Goal: Task Accomplishment & Management: Use online tool/utility

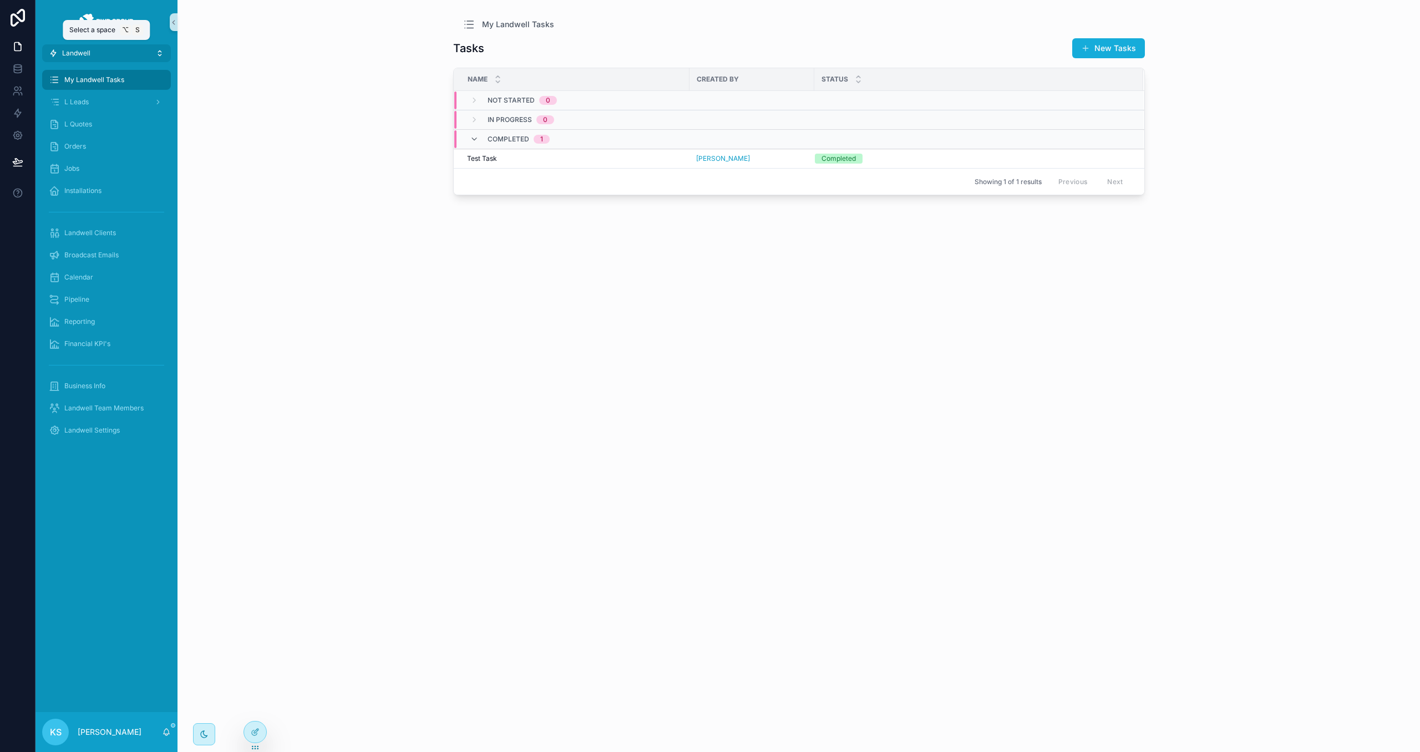
click at [130, 54] on button "Landwell" at bounding box center [106, 53] width 129 height 18
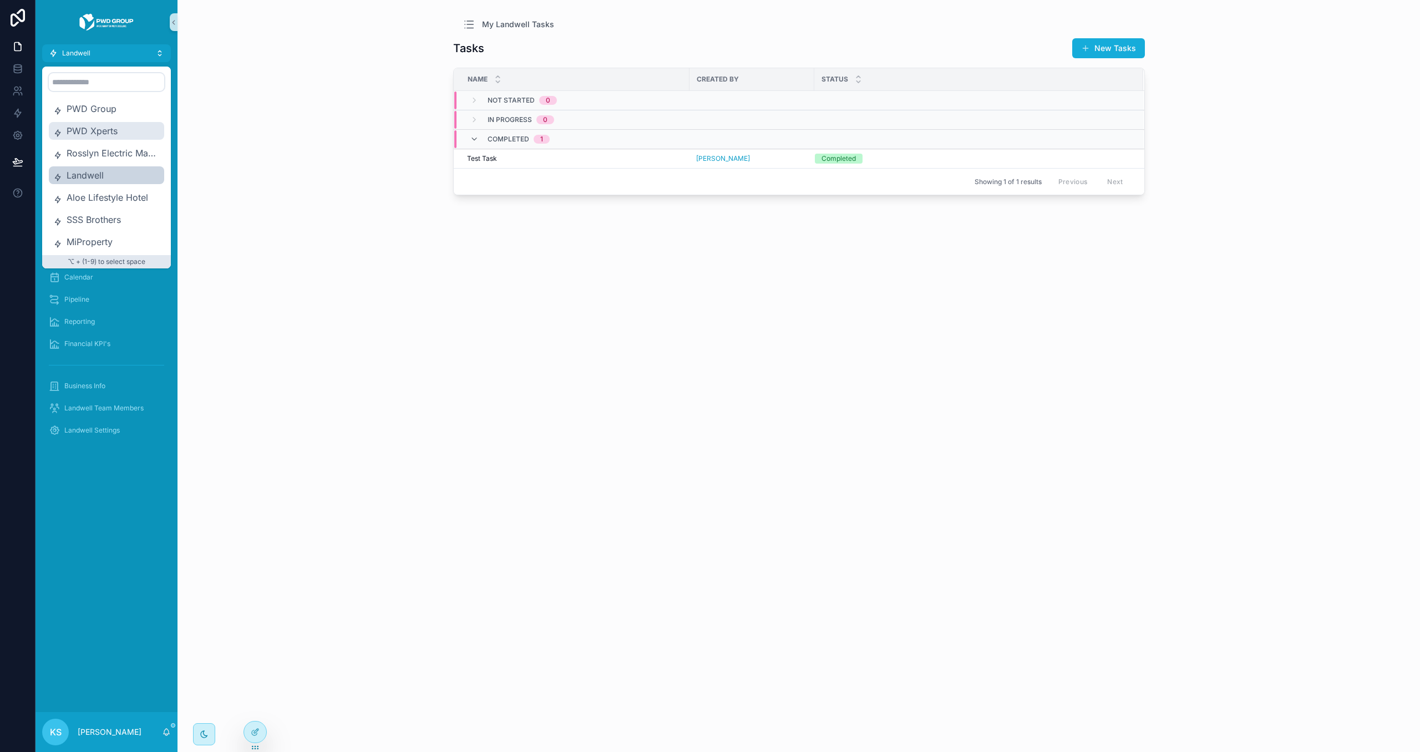
click at [123, 129] on span "PWD Xperts" at bounding box center [113, 130] width 93 height 13
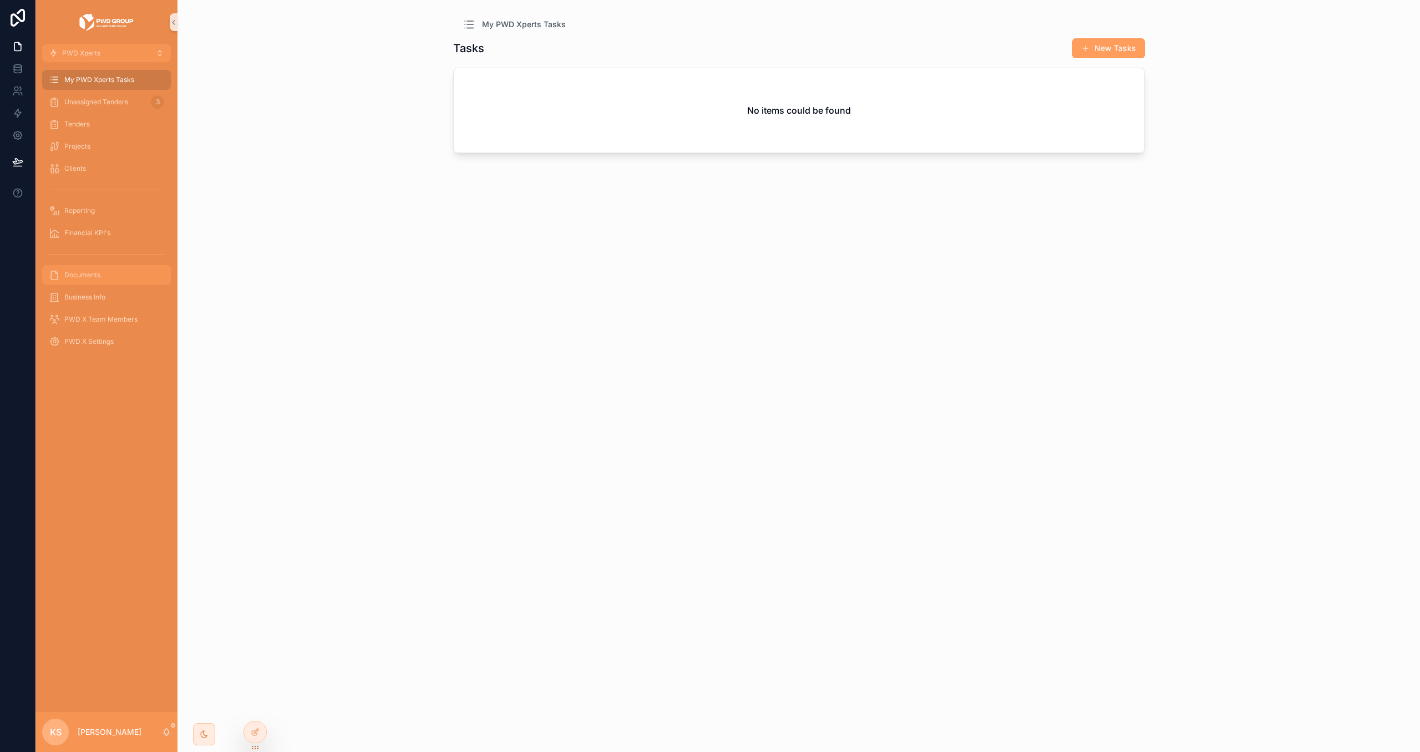
click at [122, 277] on div "Documents" at bounding box center [106, 275] width 115 height 18
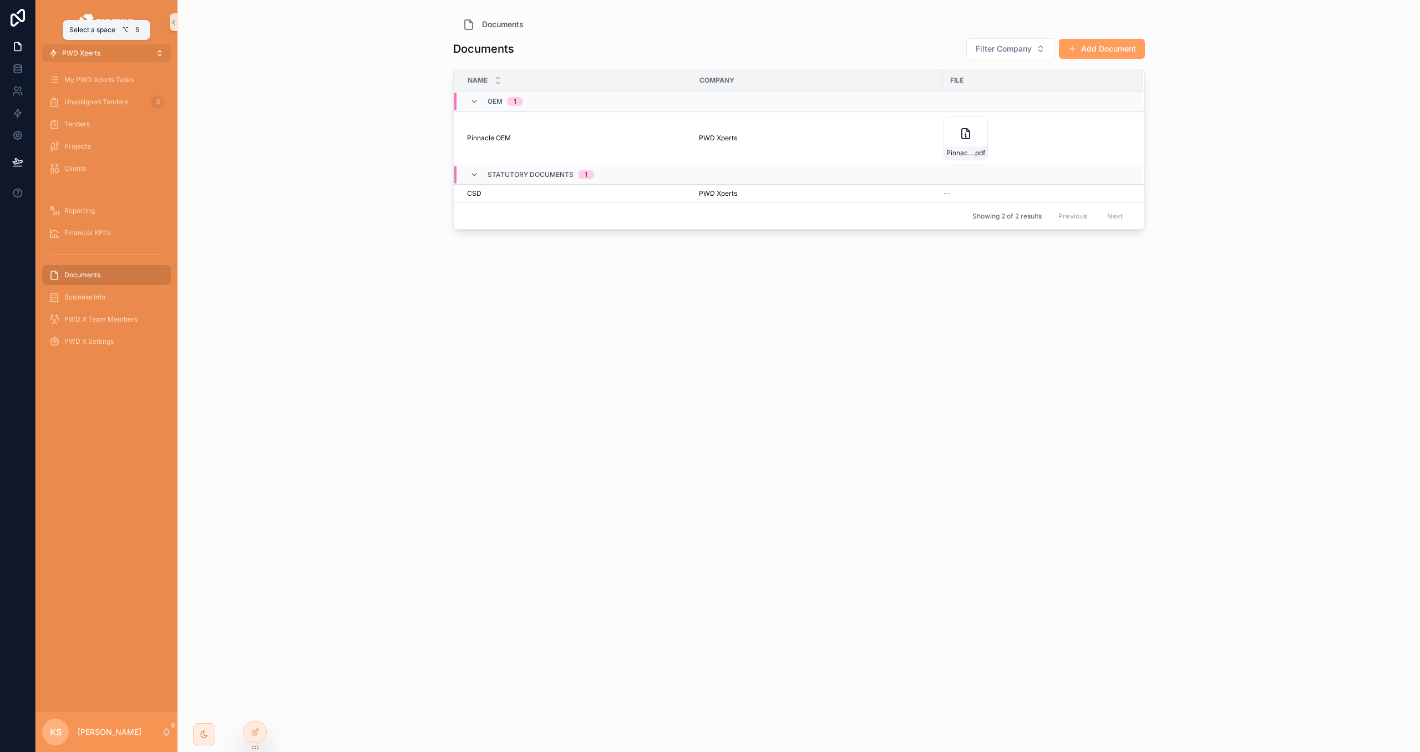
click at [153, 55] on button "PWD Xperts" at bounding box center [106, 53] width 129 height 18
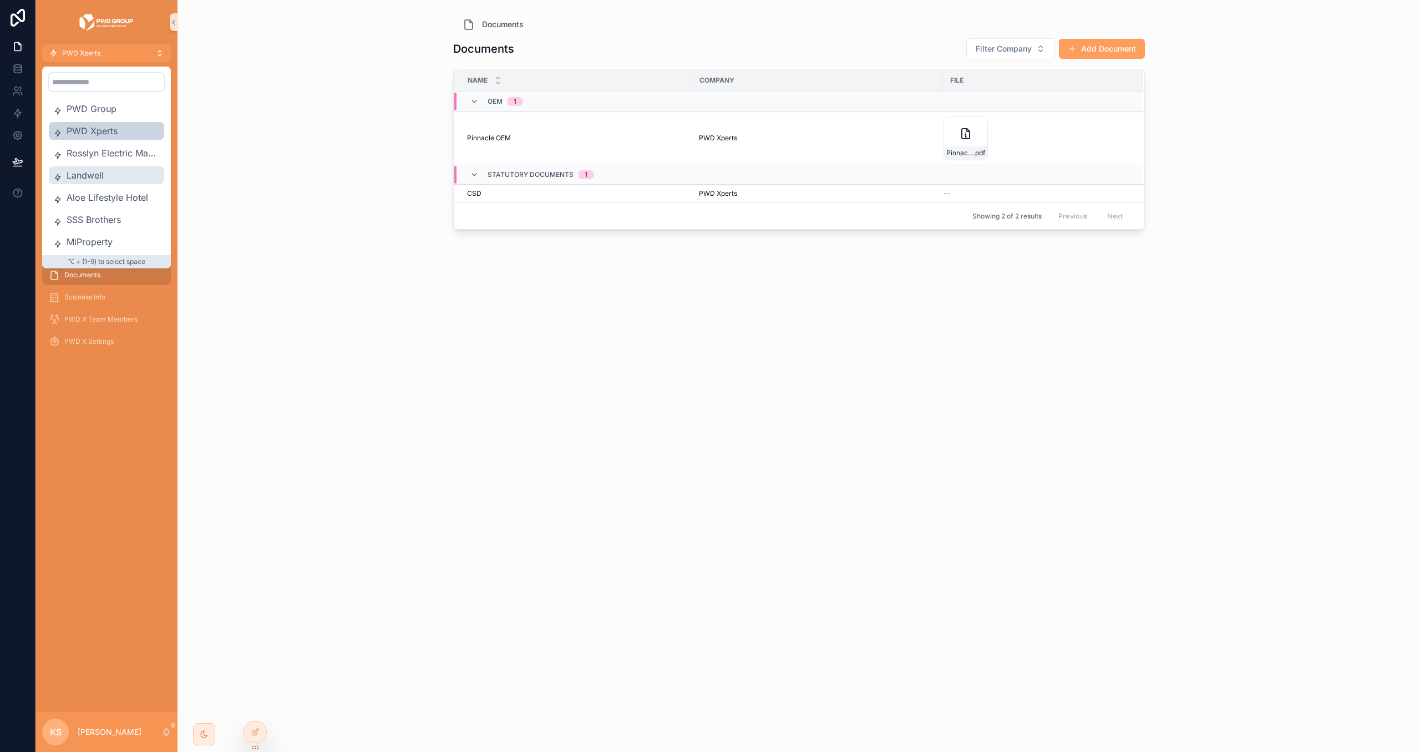
click at [114, 167] on div "Landwell" at bounding box center [106, 175] width 115 height 18
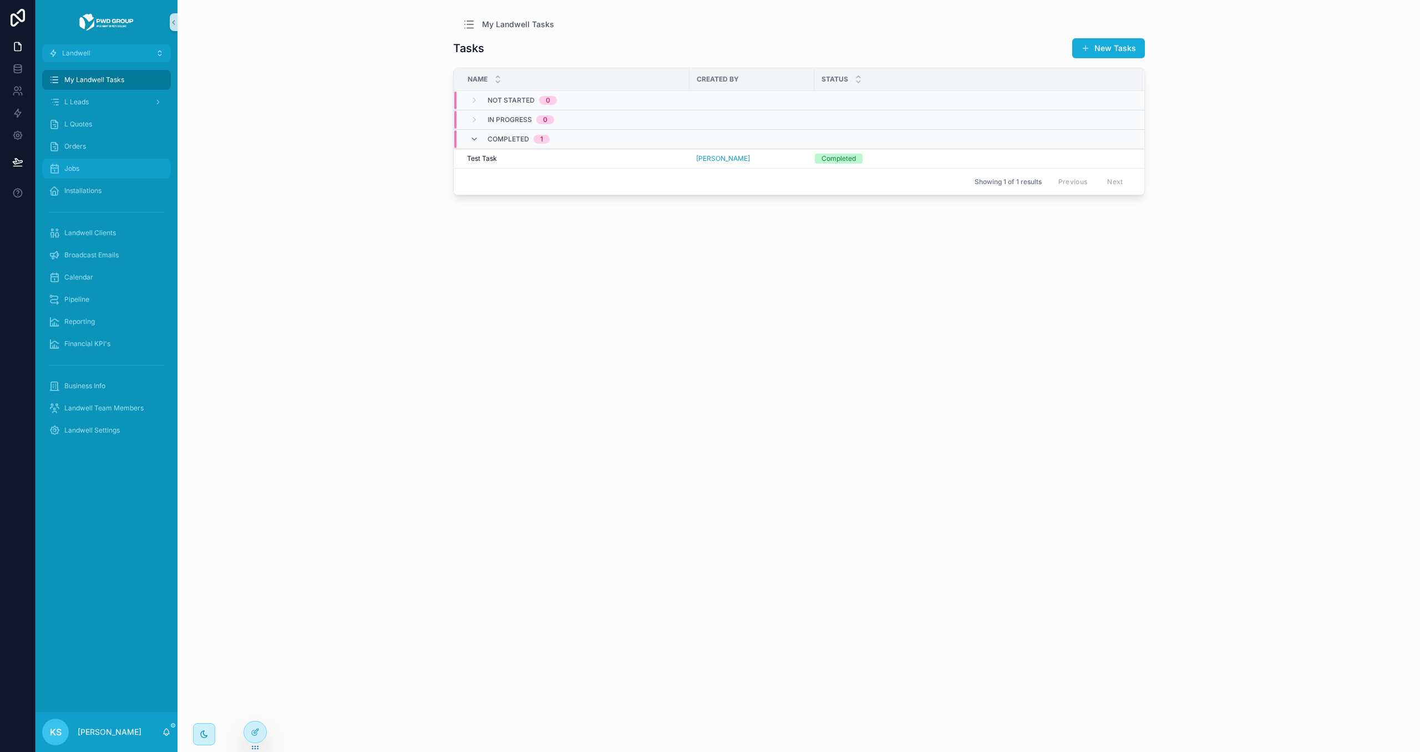
click at [120, 173] on div "Jobs" at bounding box center [106, 169] width 115 height 18
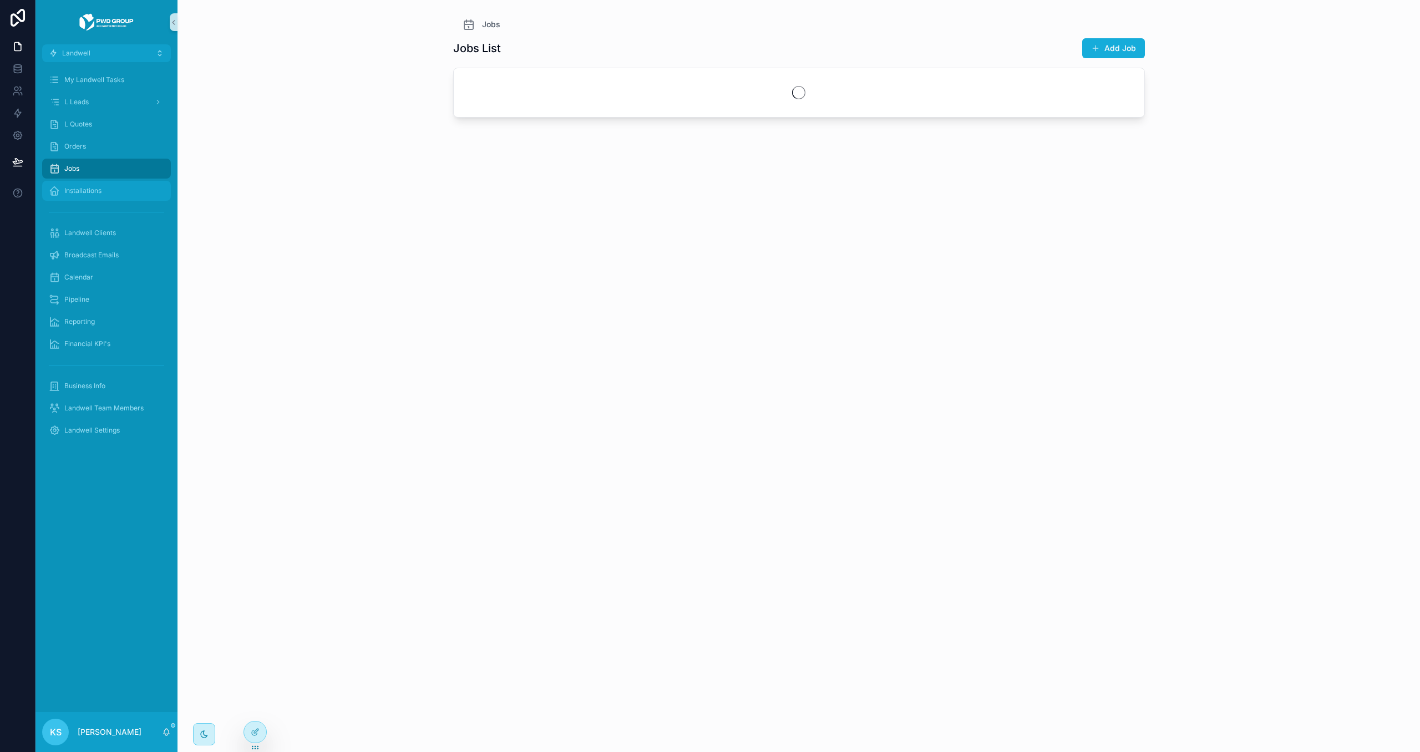
click at [120, 191] on div "Installations" at bounding box center [106, 191] width 115 height 18
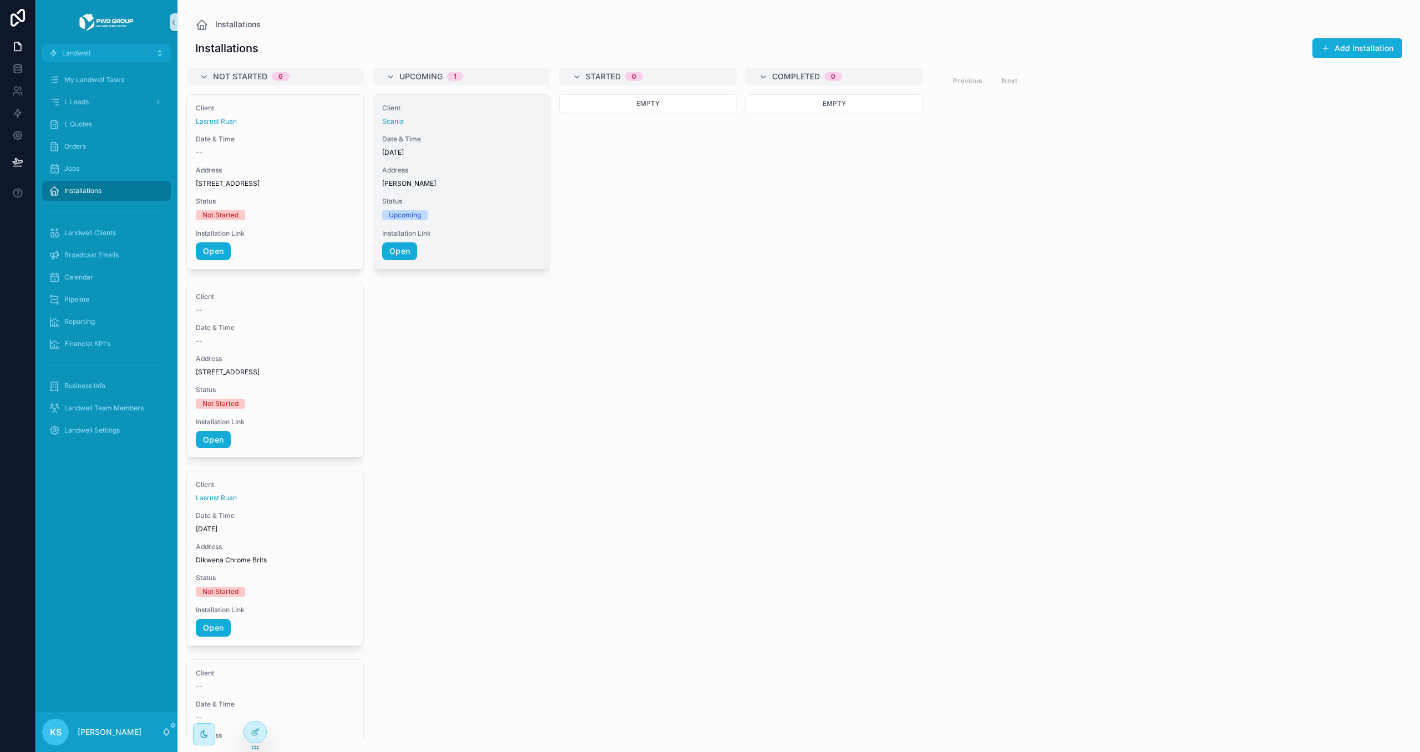
click at [491, 149] on span "11/06/2025" at bounding box center [461, 152] width 159 height 9
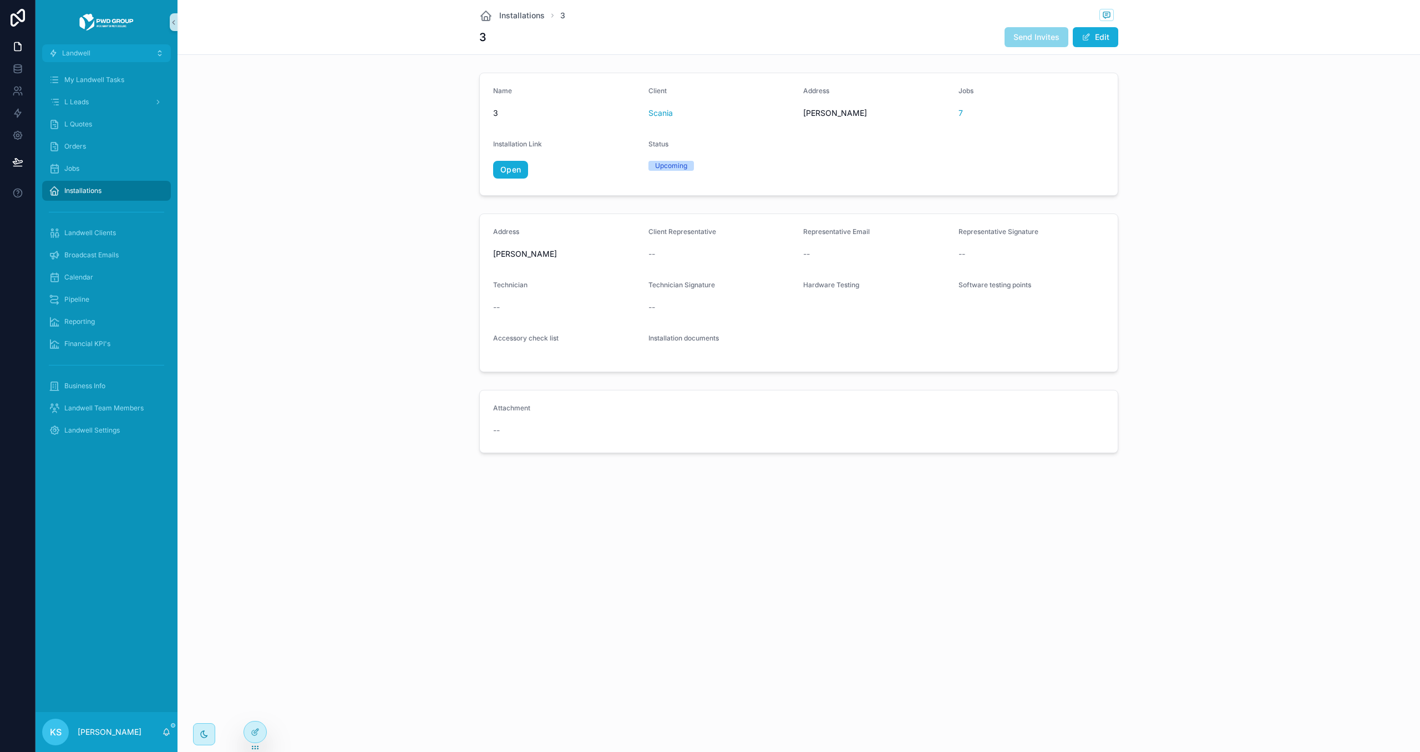
click at [88, 195] on div "Installations" at bounding box center [106, 191] width 115 height 18
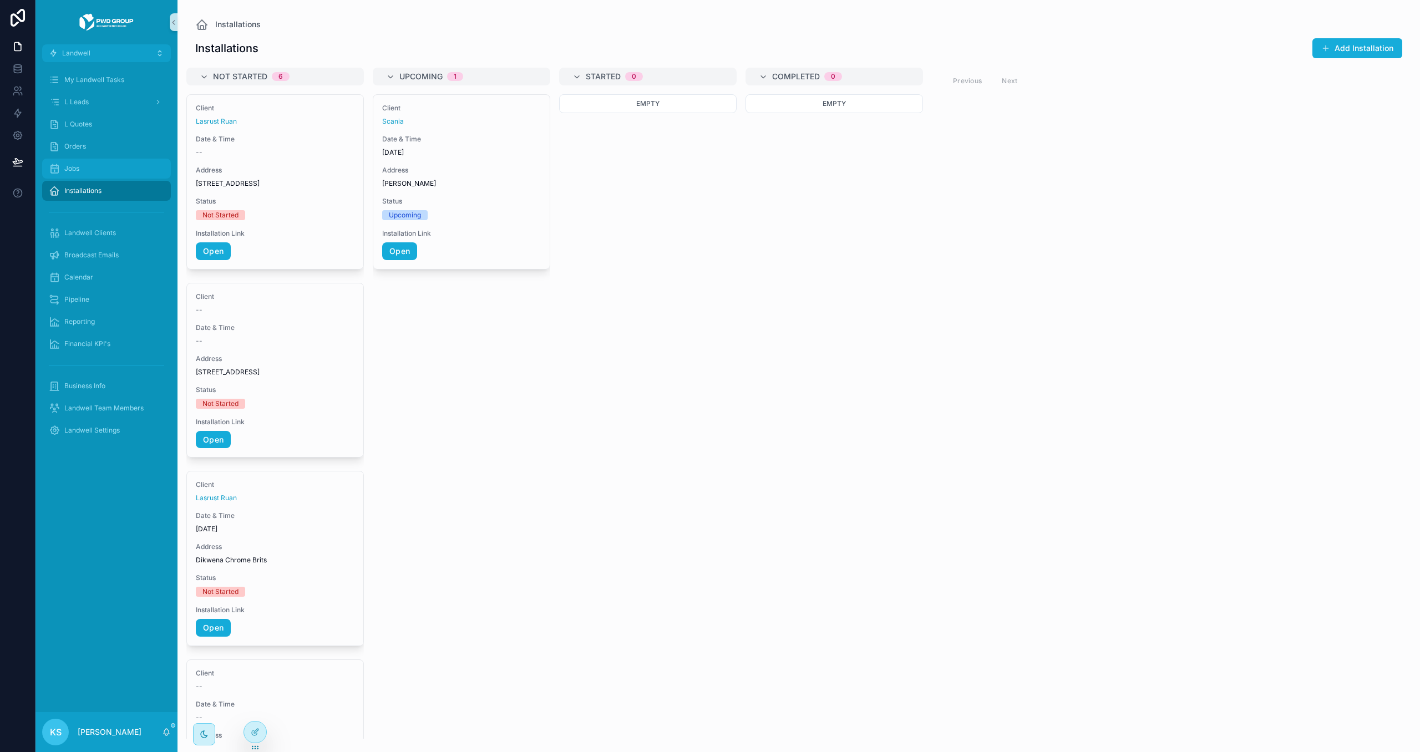
click at [118, 170] on div "Jobs" at bounding box center [106, 169] width 115 height 18
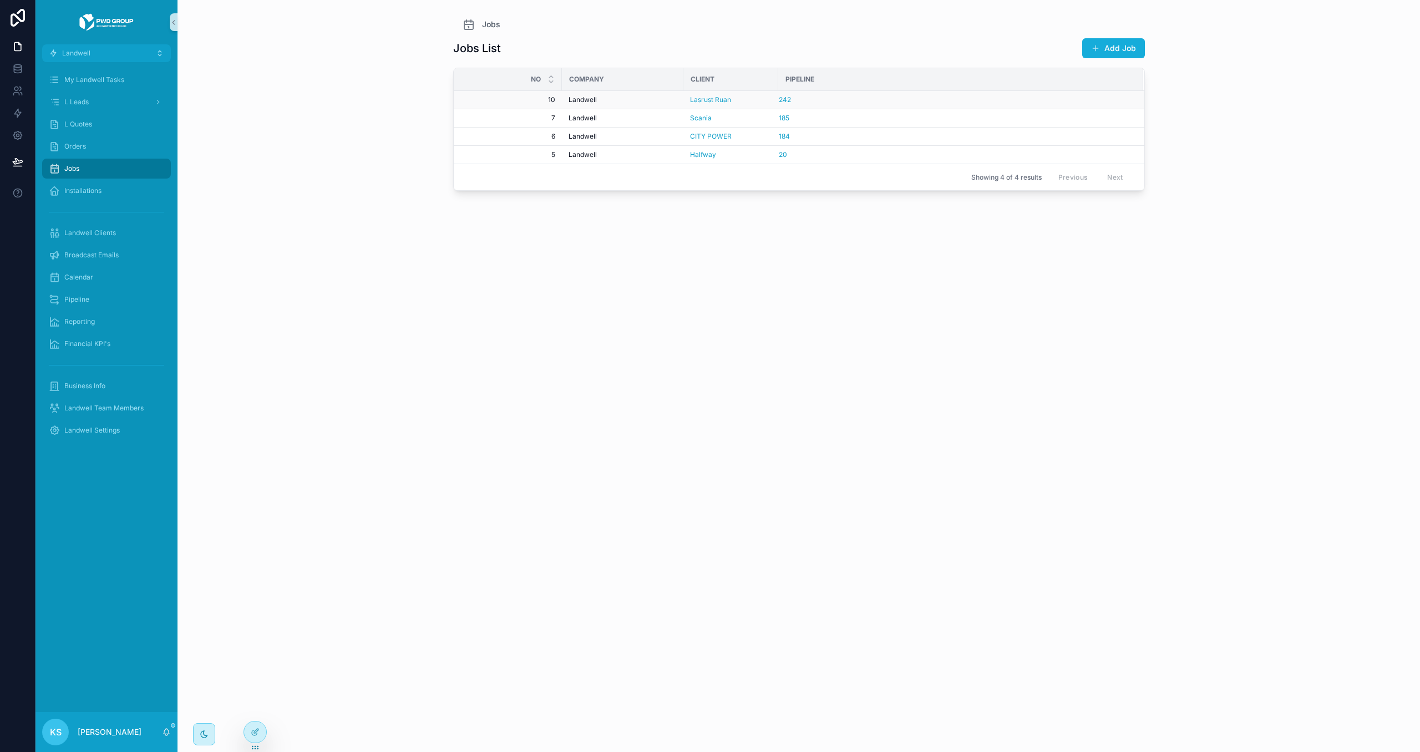
click at [650, 98] on div "Landwell" at bounding box center [623, 99] width 108 height 9
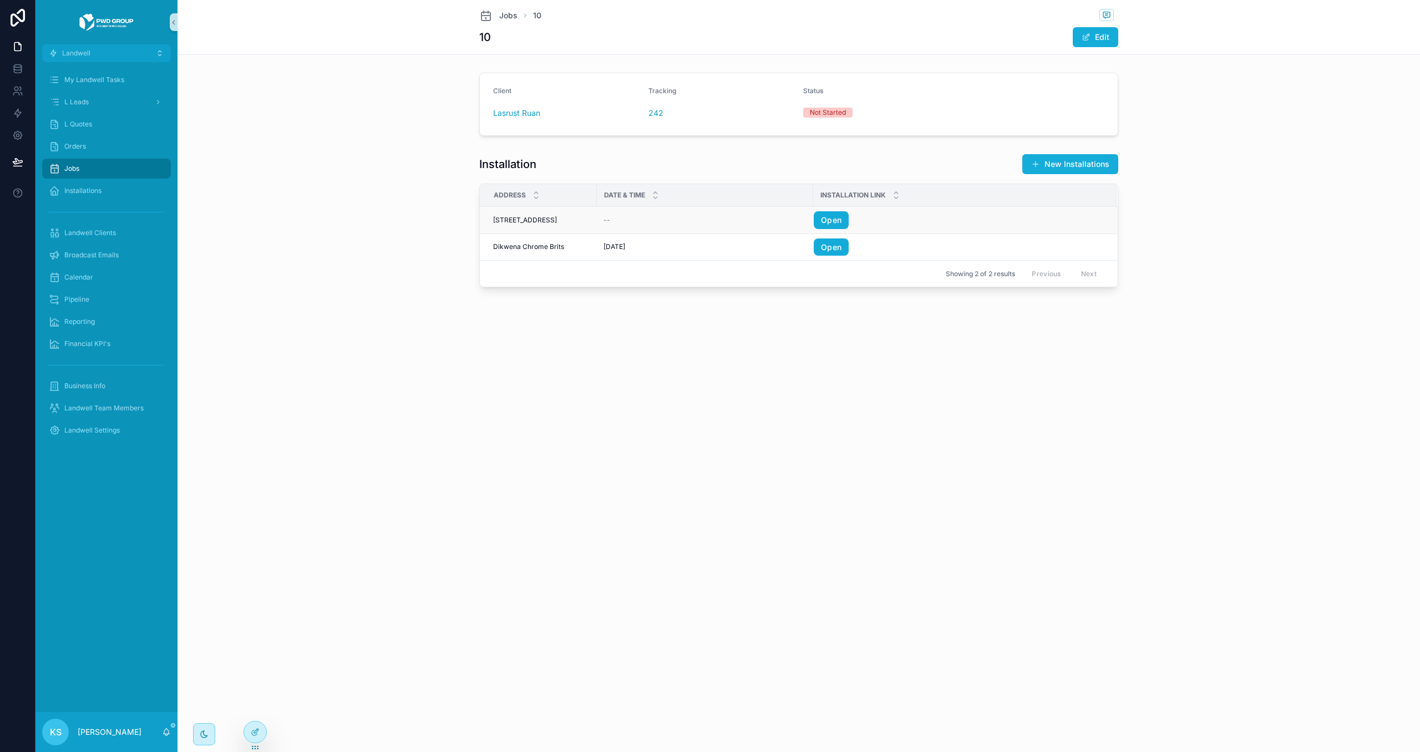
click at [699, 223] on div "--" at bounding box center [704, 220] width 203 height 9
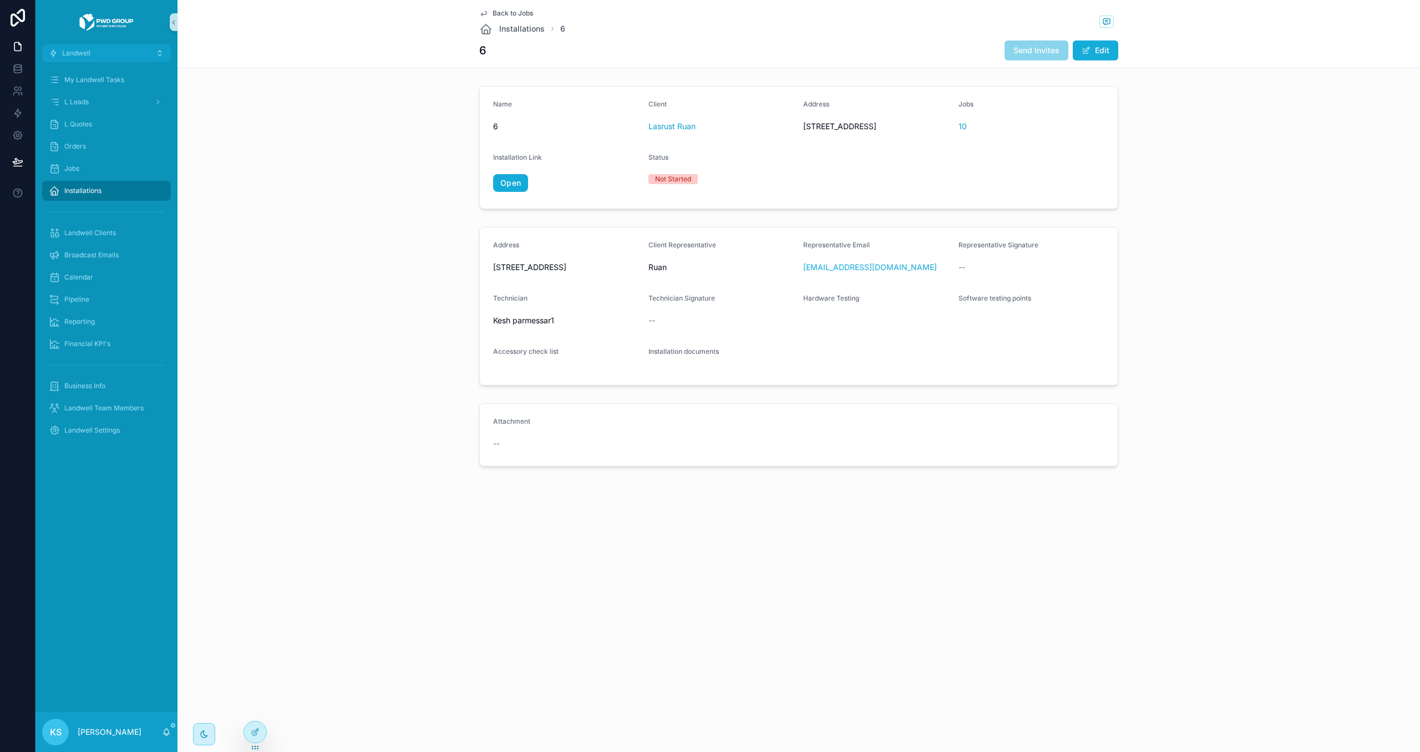
click at [528, 16] on span "Back to Jobs" at bounding box center [513, 13] width 40 height 9
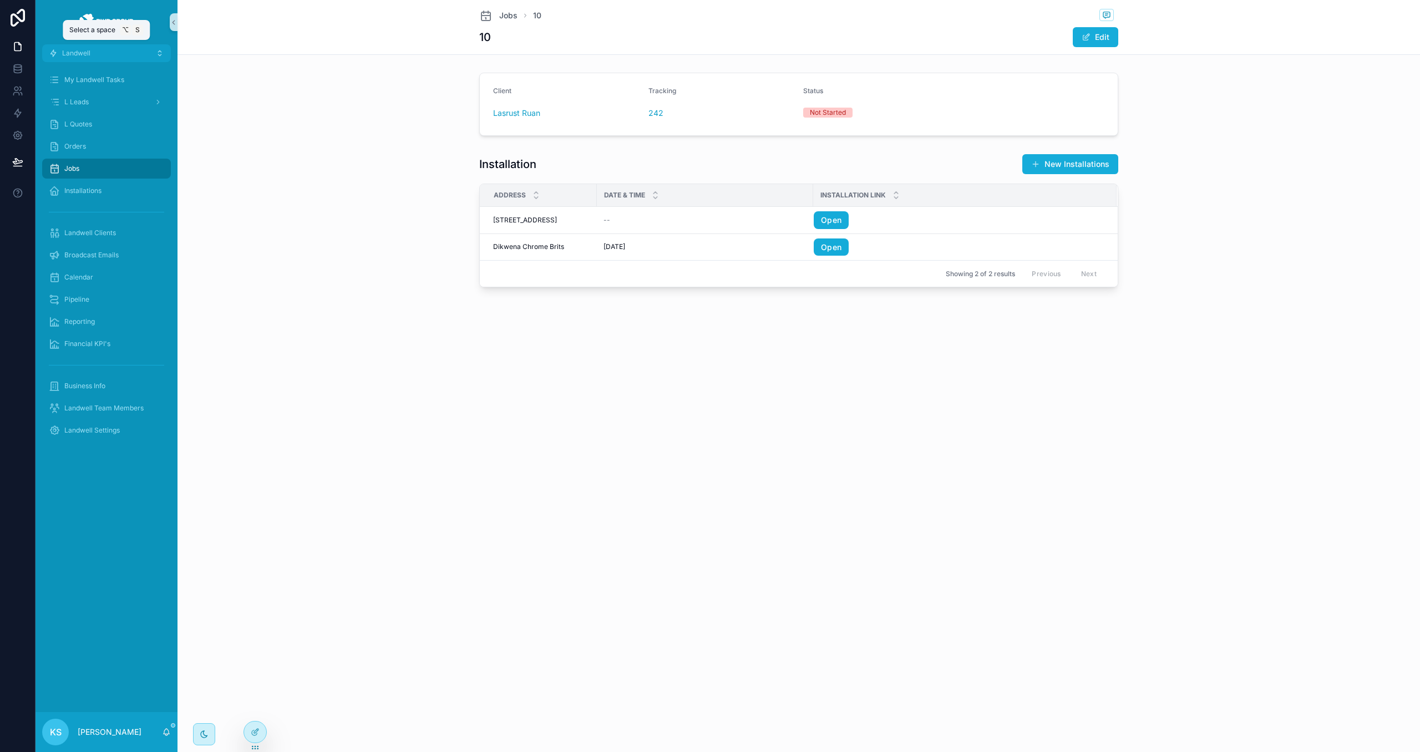
drag, startPoint x: 110, startPoint y: 55, endPoint x: 119, endPoint y: 64, distance: 12.9
click at [110, 55] on button "Landwell" at bounding box center [106, 53] width 129 height 18
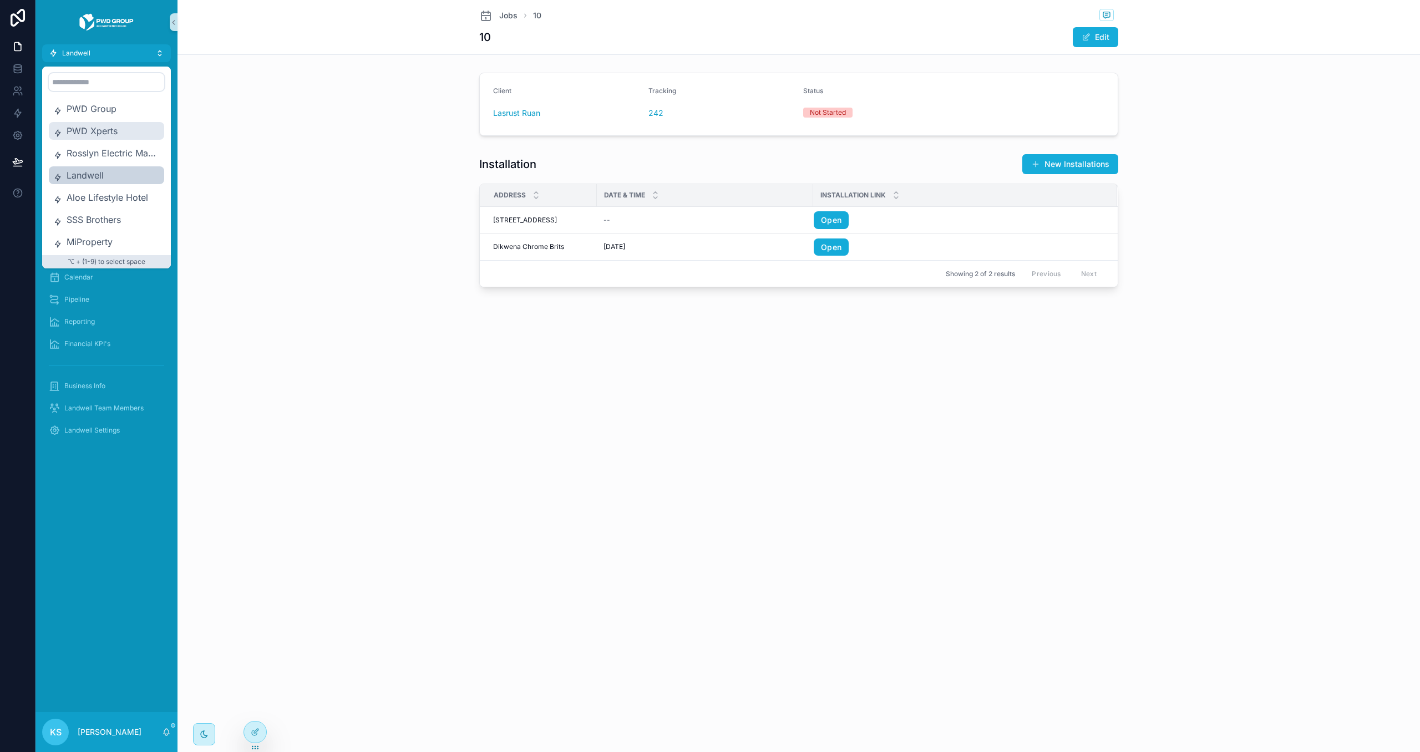
click at [114, 129] on span "PWD Xperts" at bounding box center [113, 130] width 93 height 13
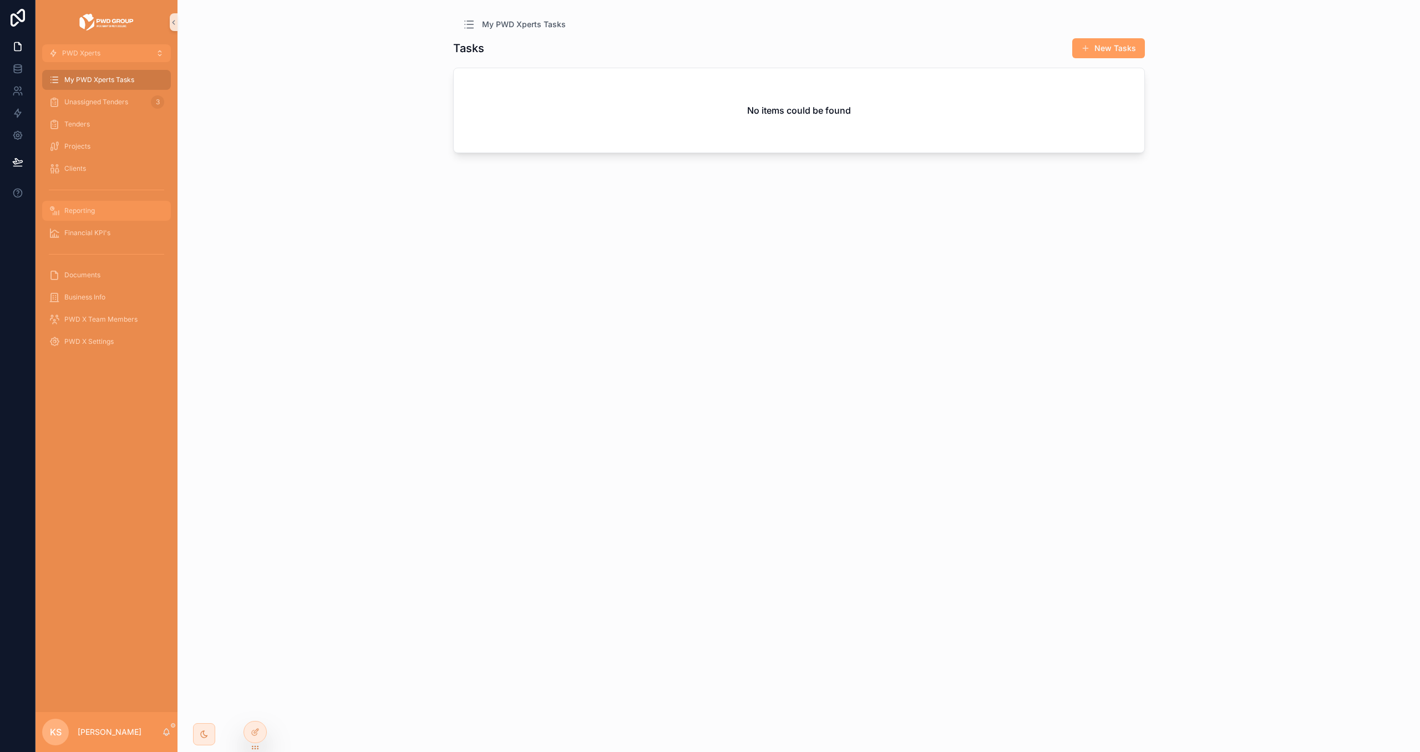
click at [115, 212] on div "Reporting" at bounding box center [106, 211] width 115 height 18
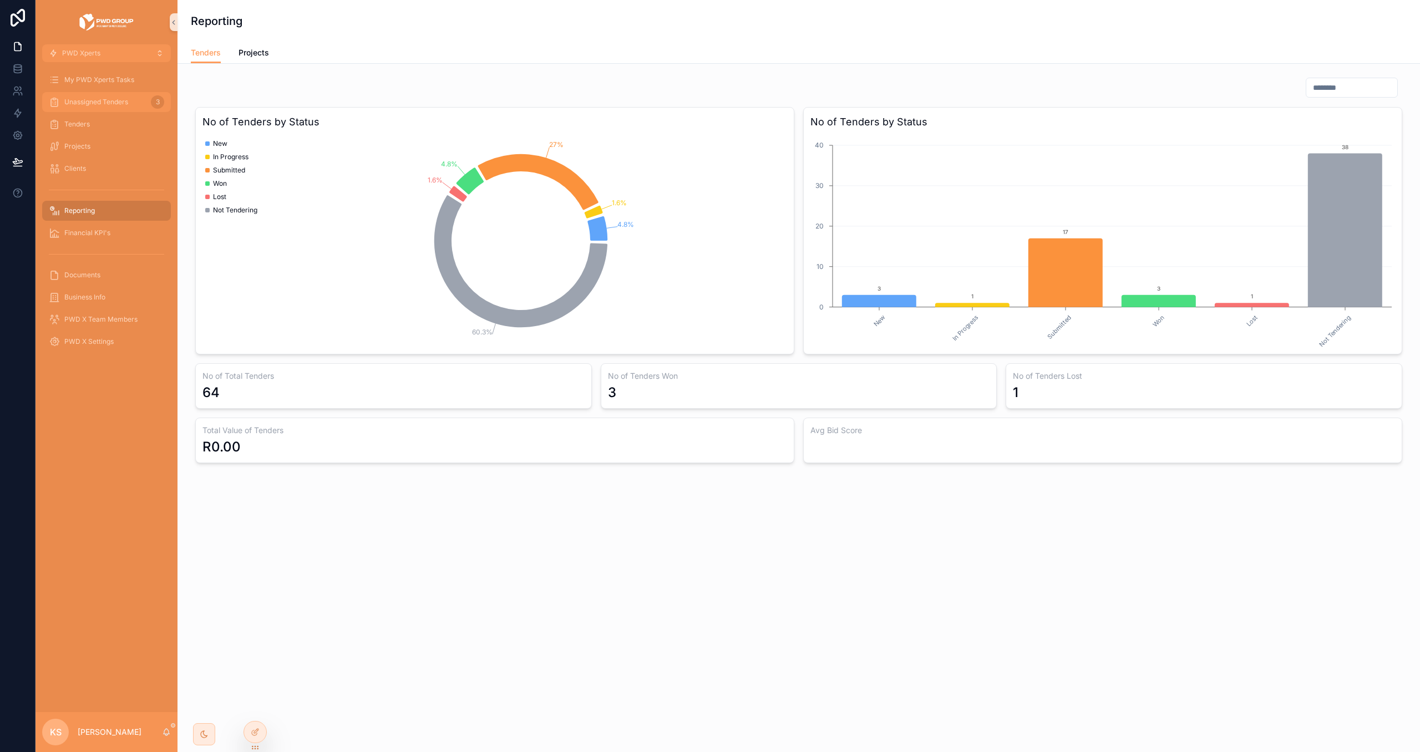
click at [57, 104] on icon "scrollable content" at bounding box center [54, 102] width 11 height 11
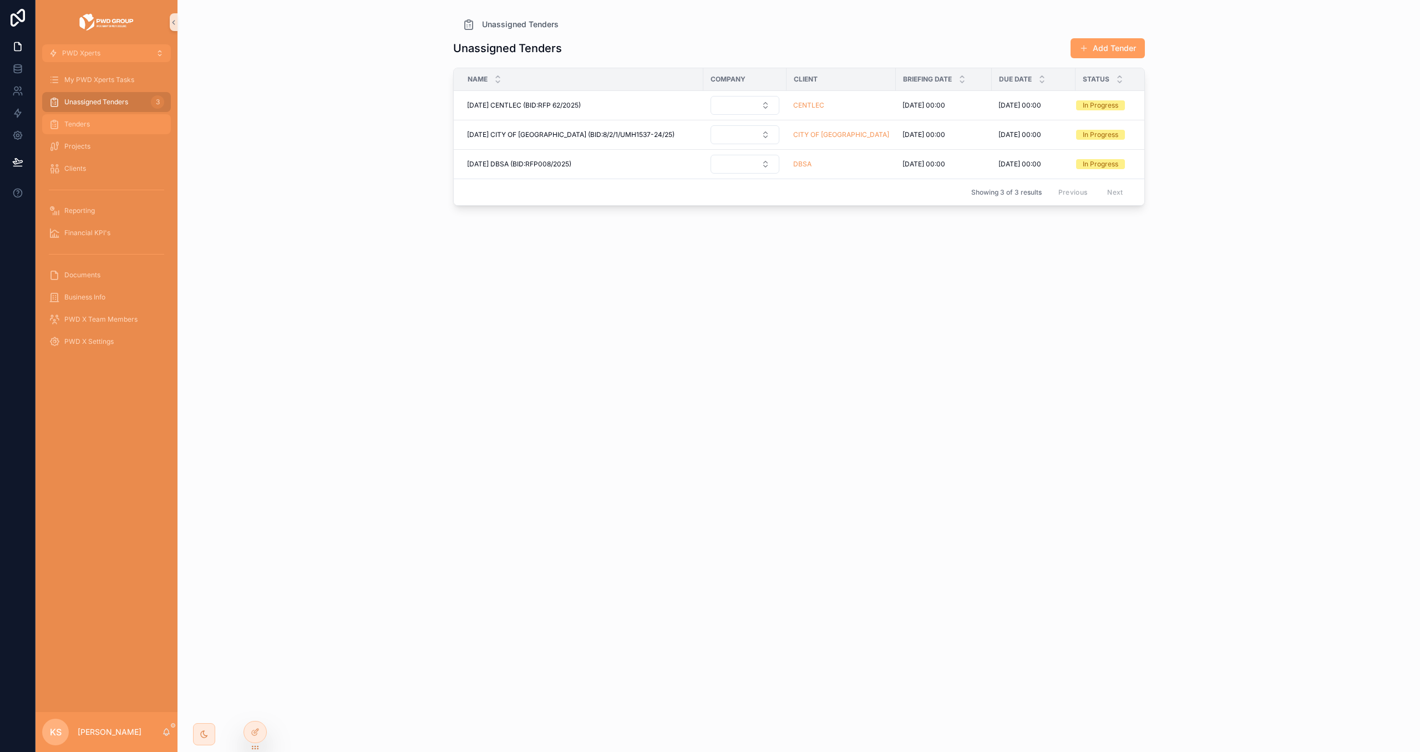
click at [59, 130] on icon "scrollable content" at bounding box center [54, 124] width 11 height 11
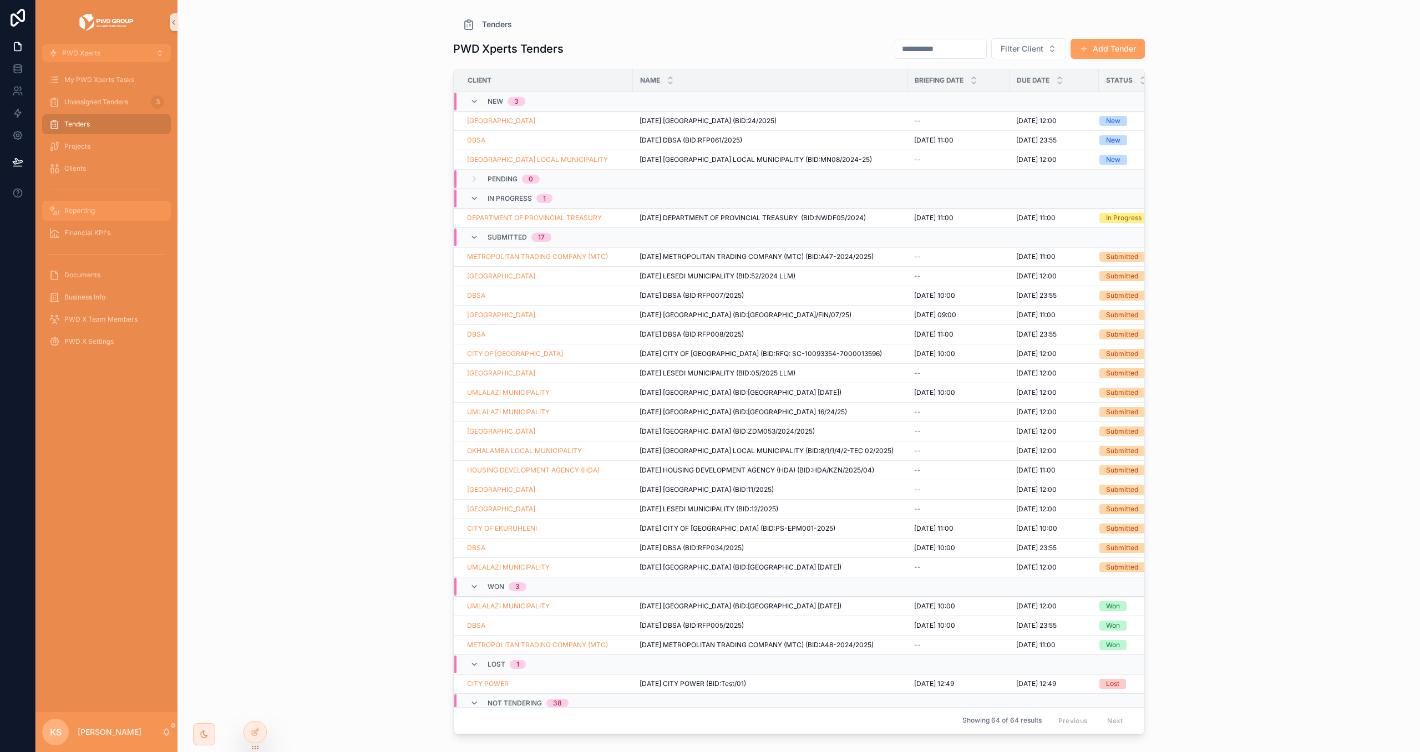
click at [83, 209] on span "Reporting" at bounding box center [79, 210] width 31 height 9
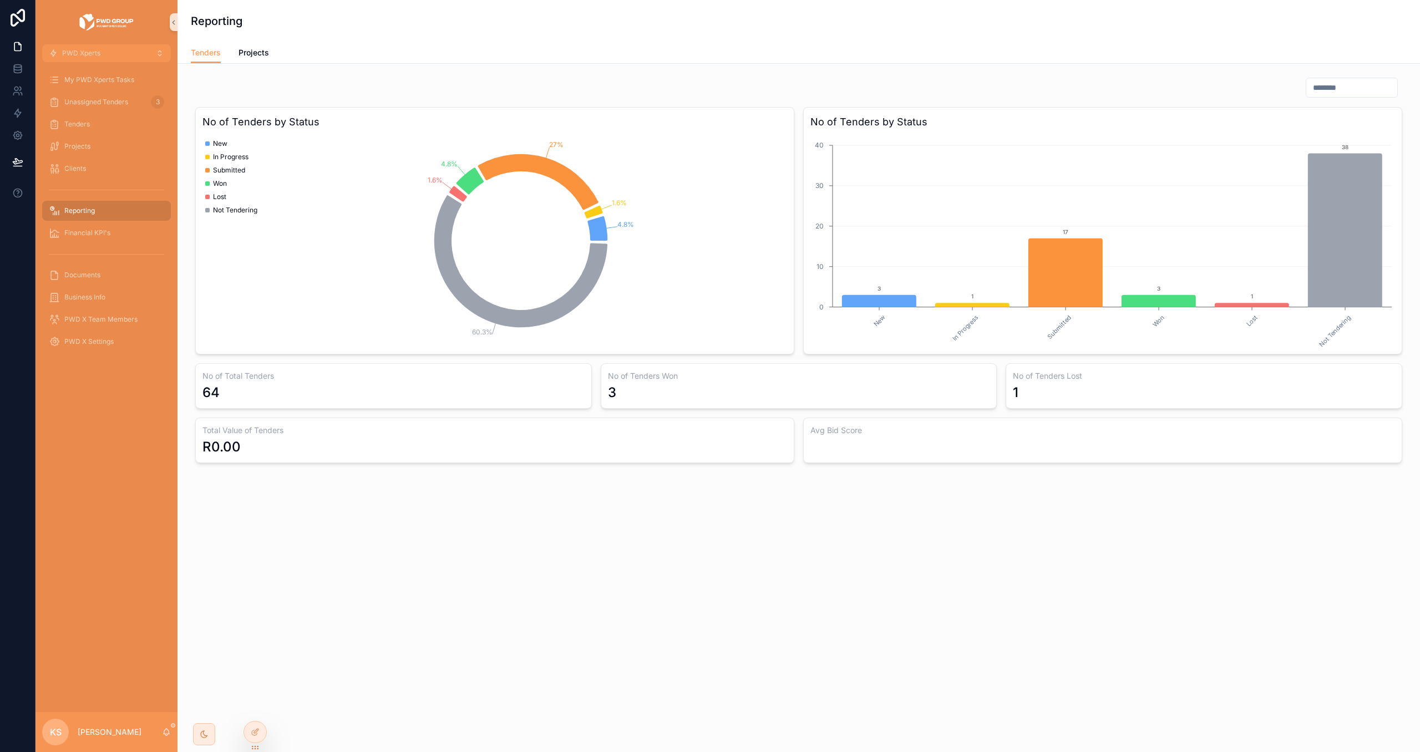
click at [104, 113] on div "Tenders" at bounding box center [106, 124] width 142 height 22
click at [105, 124] on div "Tenders" at bounding box center [106, 124] width 115 height 18
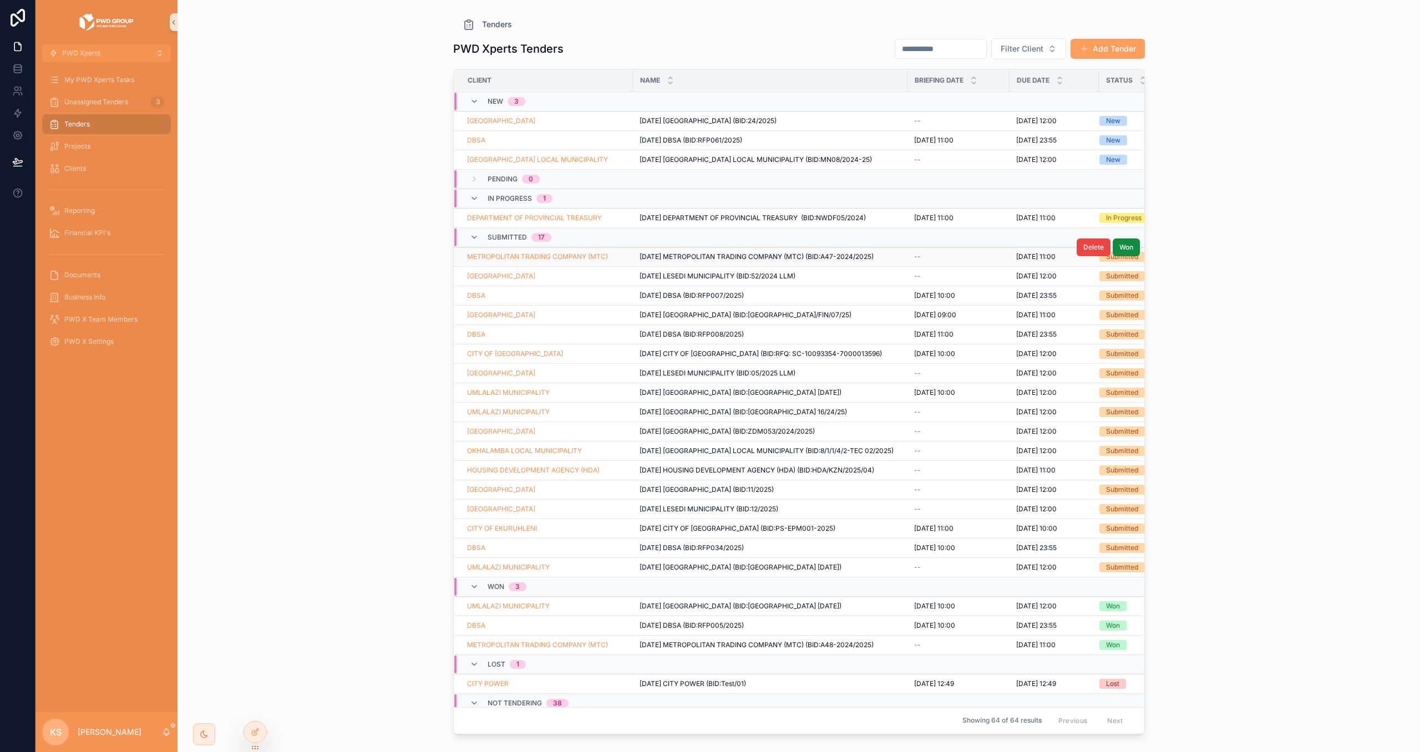
click at [625, 256] on div "METROPOLITAN TRADING COMPANY (MTC)" at bounding box center [546, 256] width 159 height 9
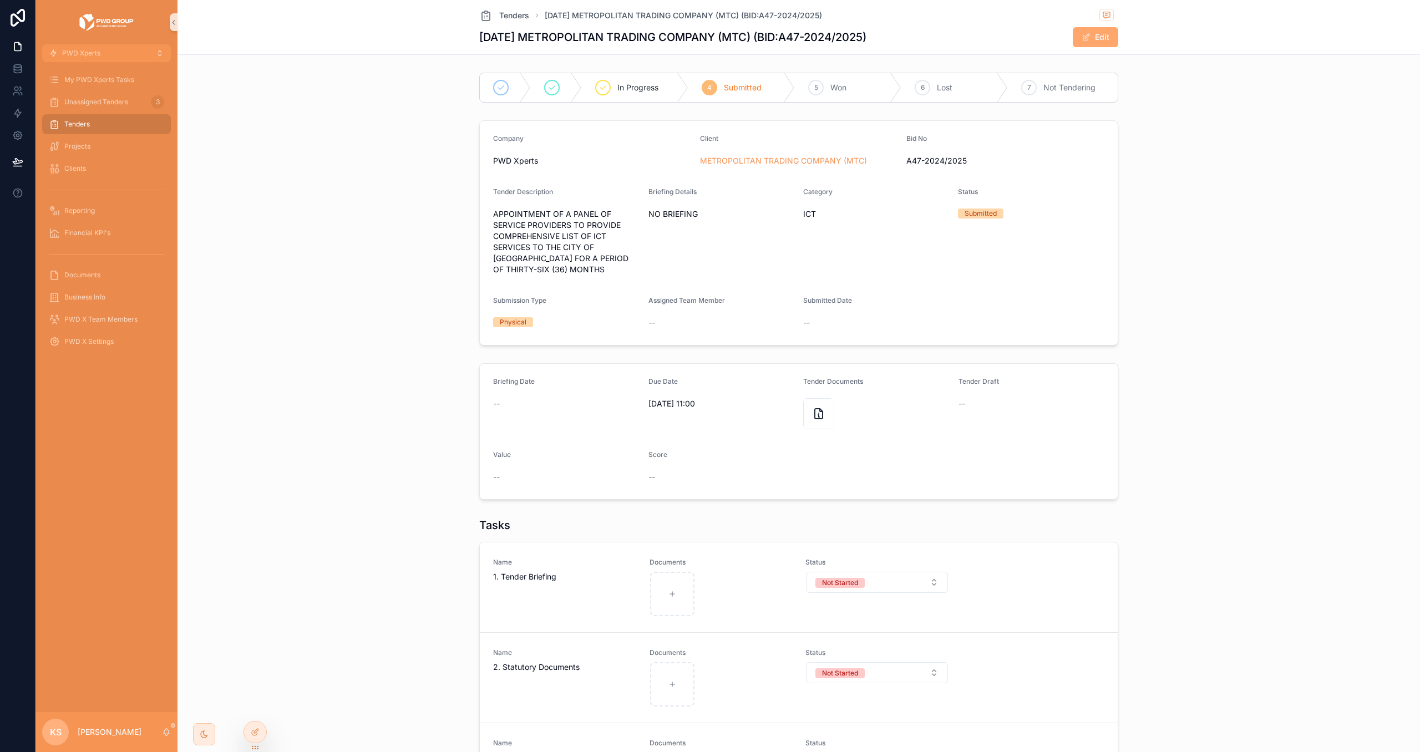
click at [1101, 35] on button "Edit" at bounding box center [1095, 37] width 45 height 20
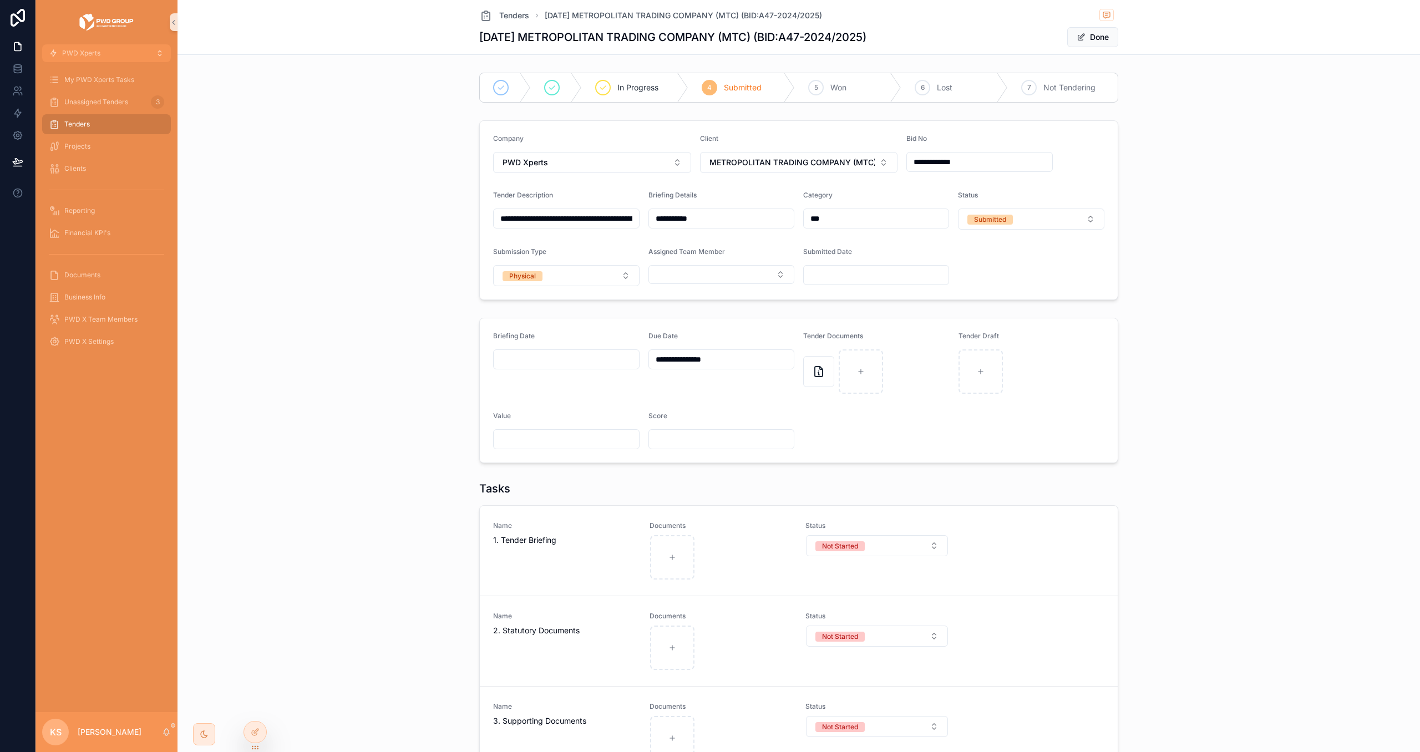
click at [519, 443] on input "scrollable content" at bounding box center [566, 440] width 145 height 16
click at [871, 415] on form "**********" at bounding box center [799, 390] width 638 height 144
click at [84, 129] on div "Tenders" at bounding box center [106, 124] width 115 height 18
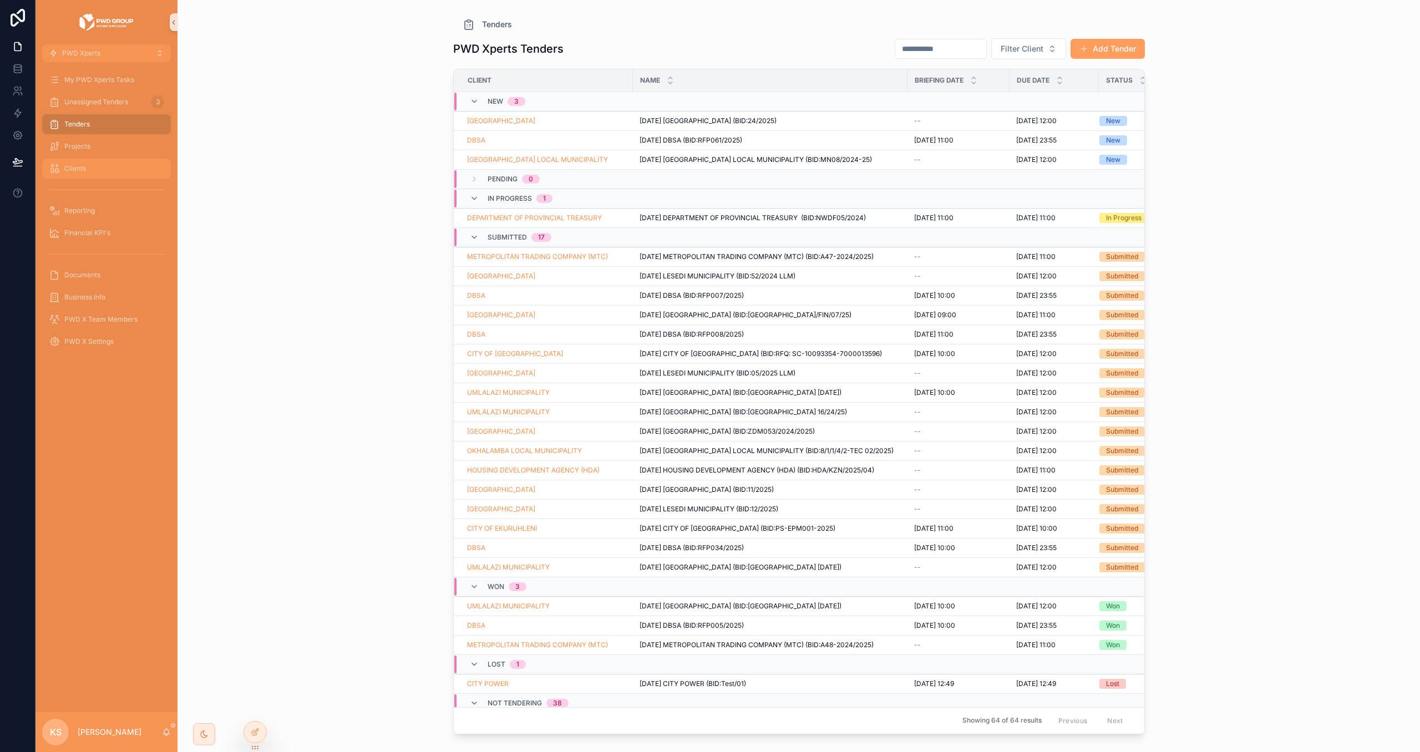
click at [110, 169] on div "Clients" at bounding box center [106, 169] width 115 height 18
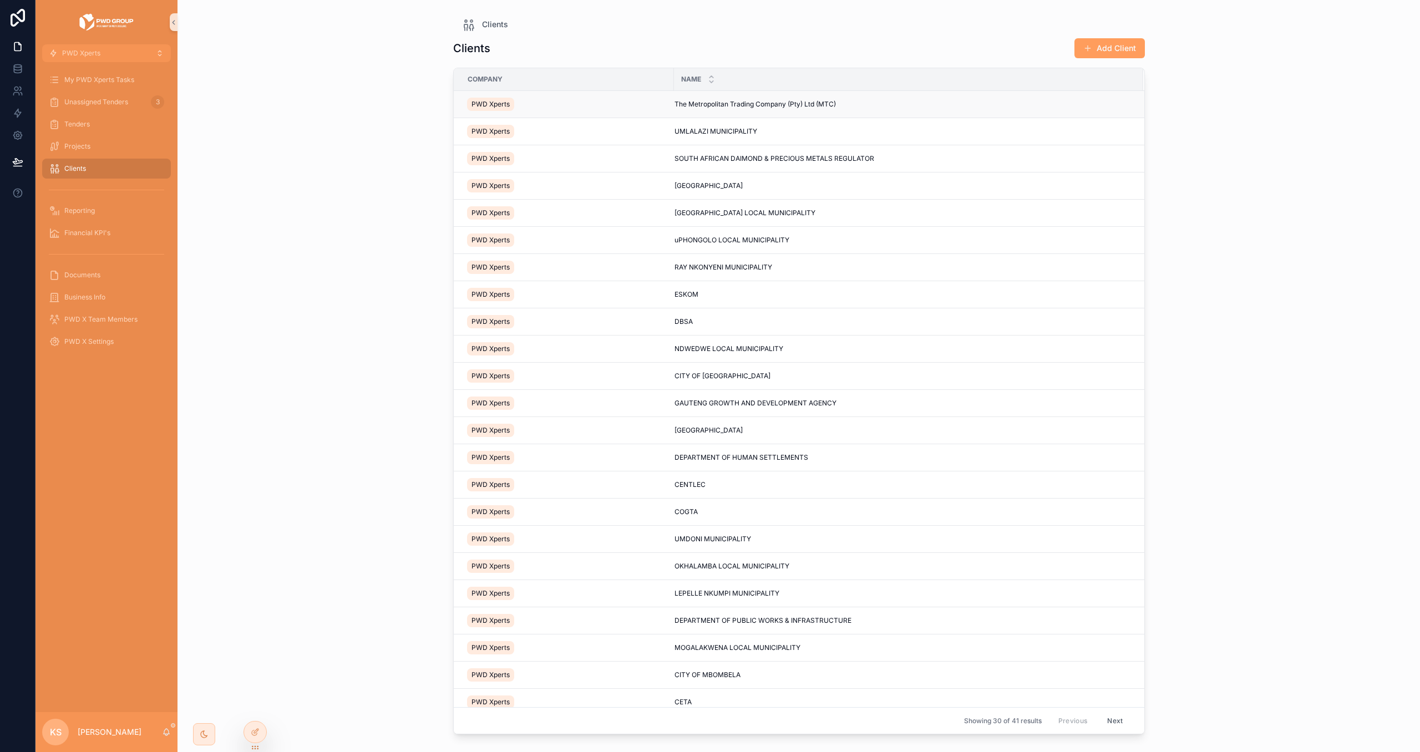
click at [609, 104] on div "PWD Xperts" at bounding box center [567, 104] width 200 height 18
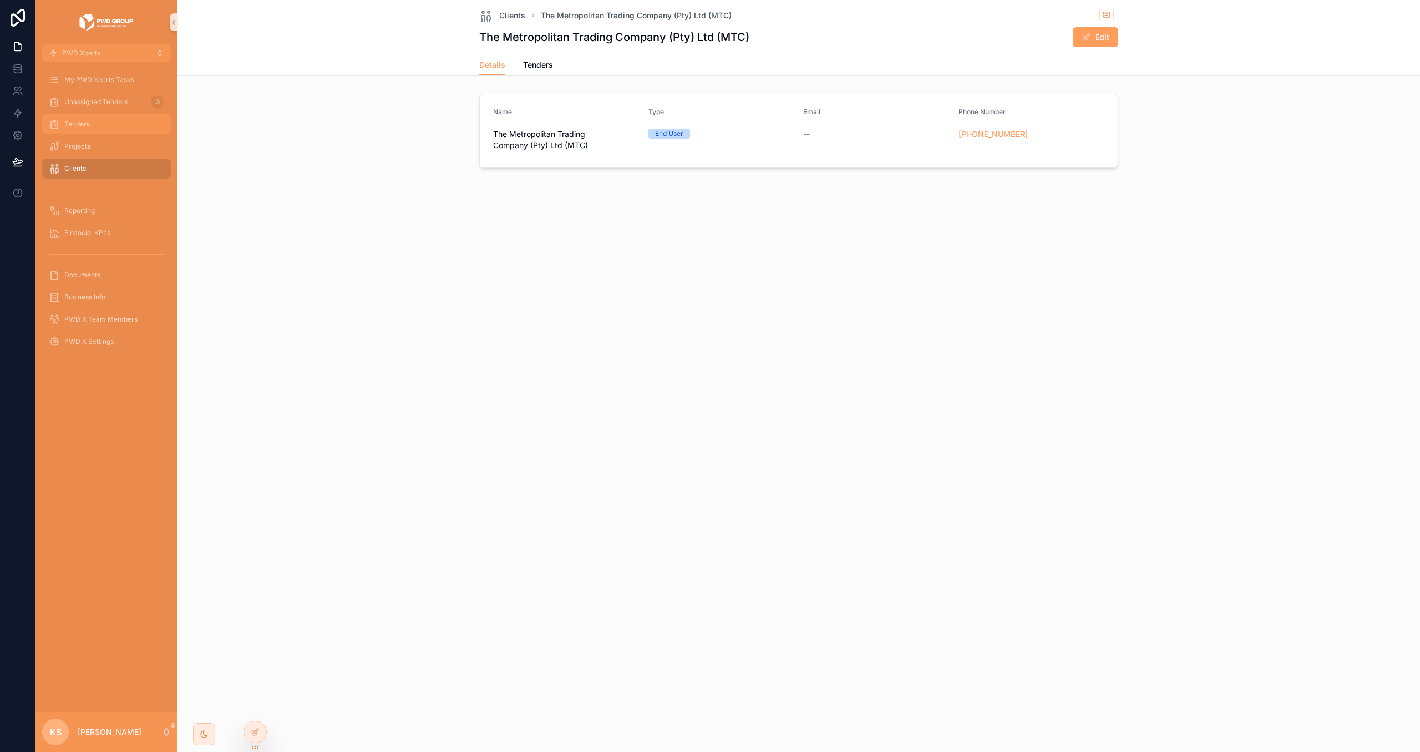
click at [124, 125] on div "Tenders" at bounding box center [106, 124] width 115 height 18
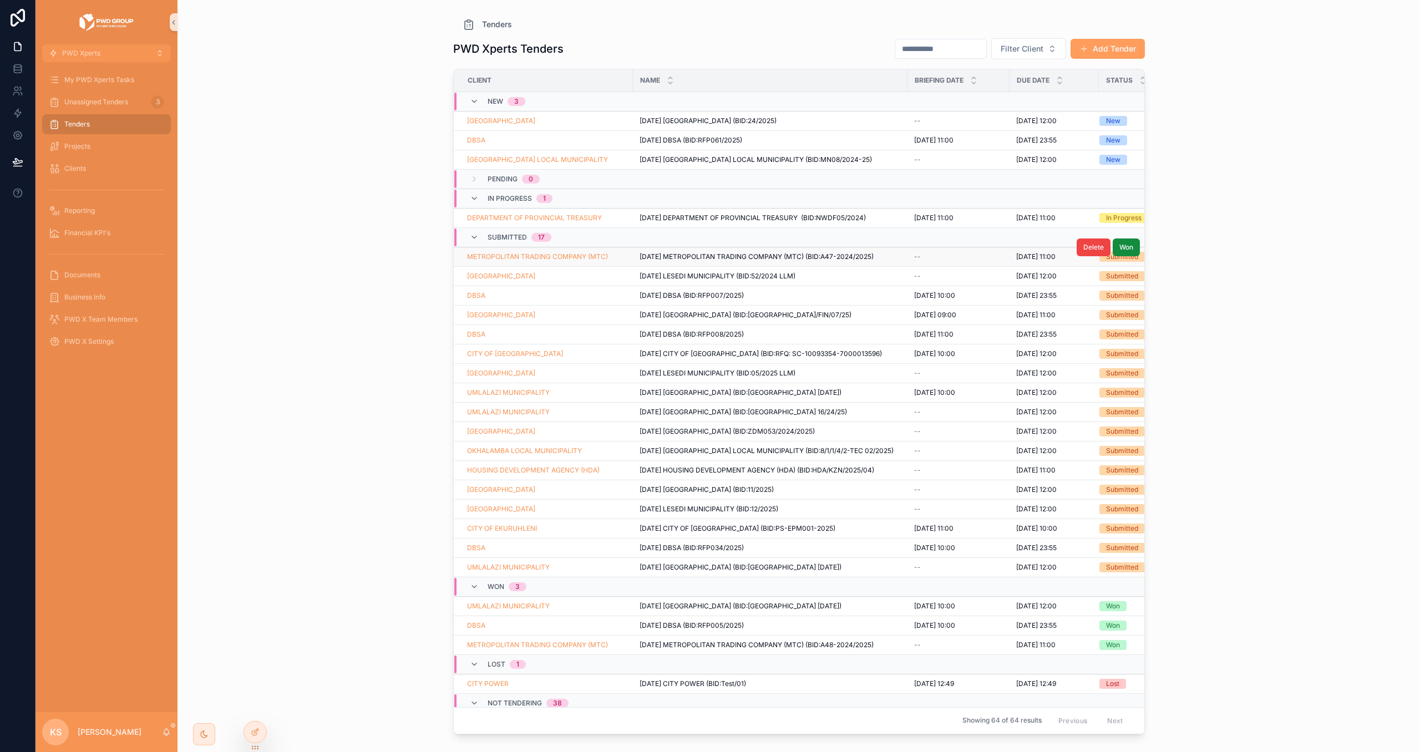
click at [730, 258] on span "[DATE] METROPOLITAN TRADING COMPANY (MTC) (BID:A47-2024/2025)" at bounding box center [757, 256] width 234 height 9
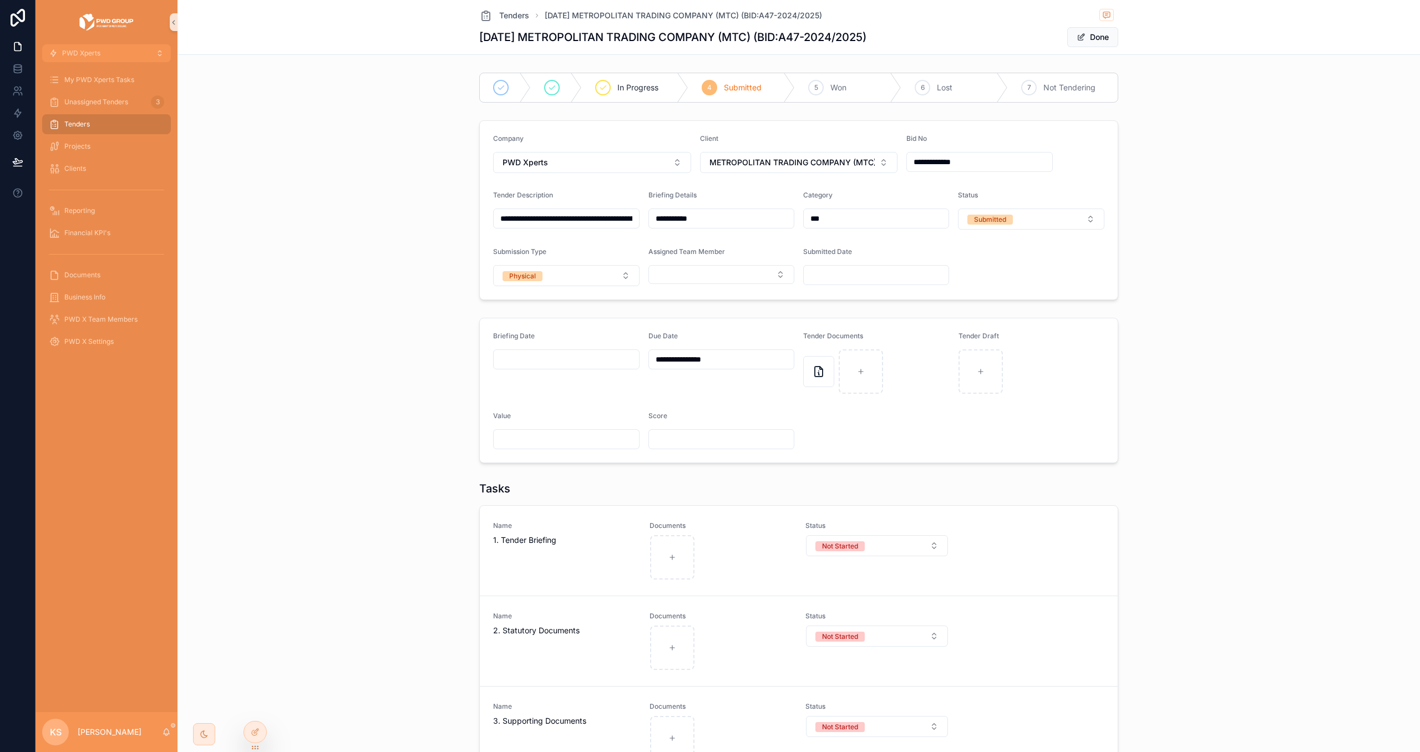
click at [522, 447] on input "scrollable content" at bounding box center [566, 440] width 145 height 16
click at [536, 409] on form "**********" at bounding box center [799, 390] width 638 height 144
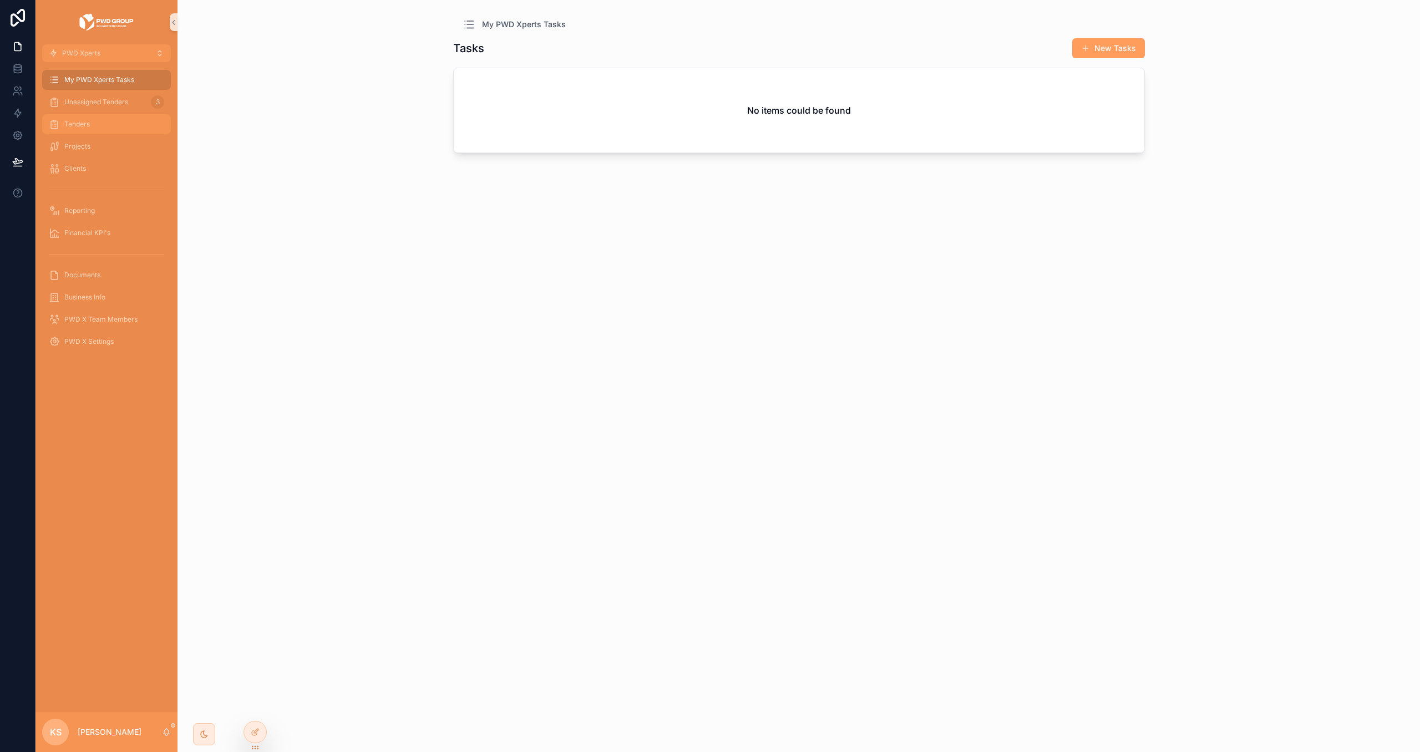
click at [80, 129] on div "Tenders" at bounding box center [106, 124] width 115 height 18
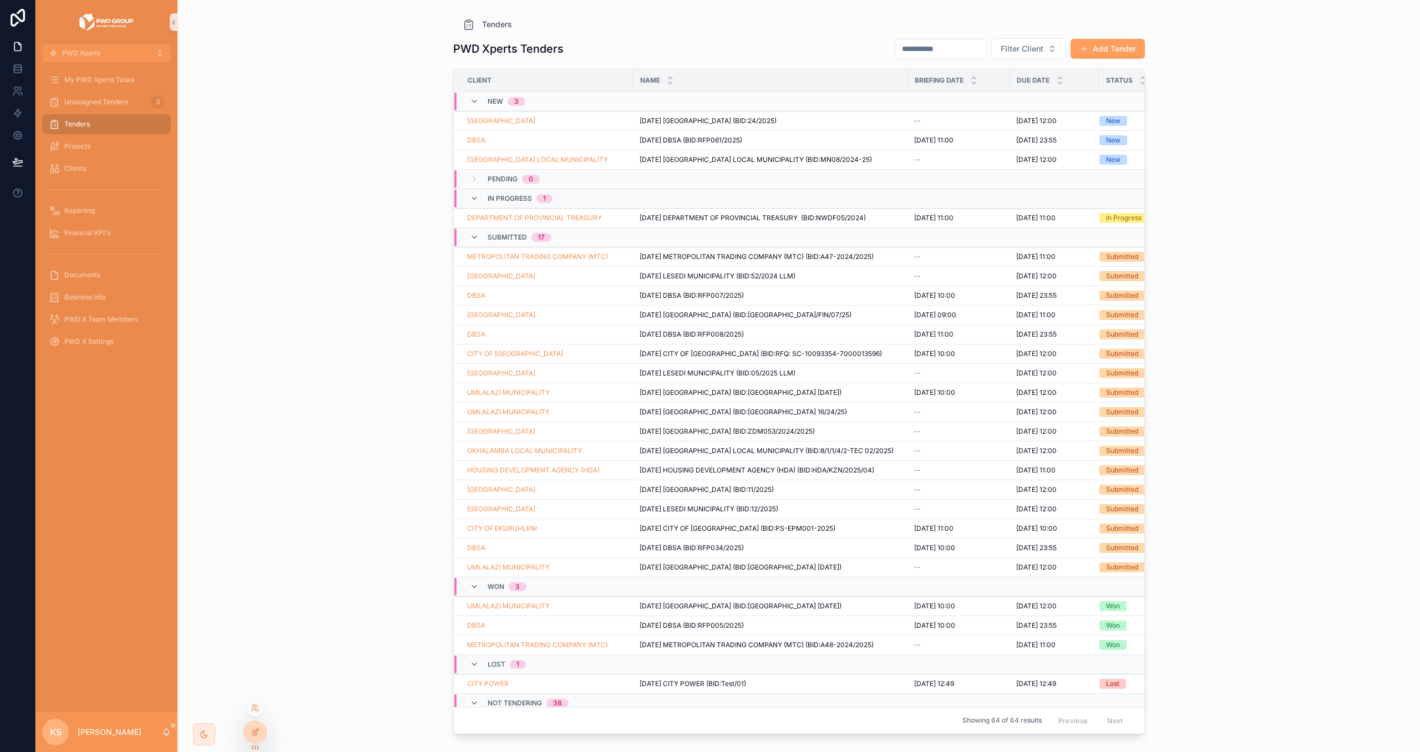
click at [255, 729] on icon at bounding box center [255, 732] width 9 height 9
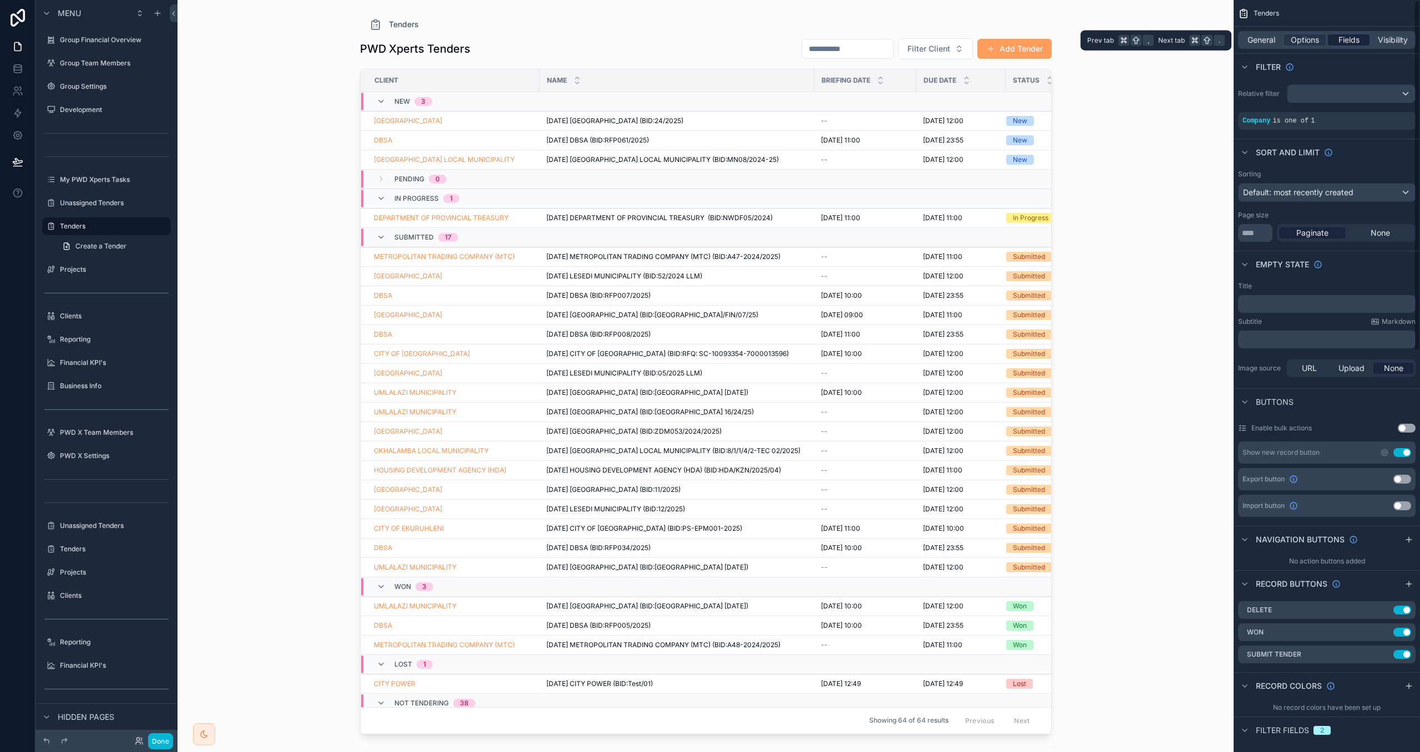
click at [1353, 37] on span "Fields" at bounding box center [1348, 39] width 21 height 11
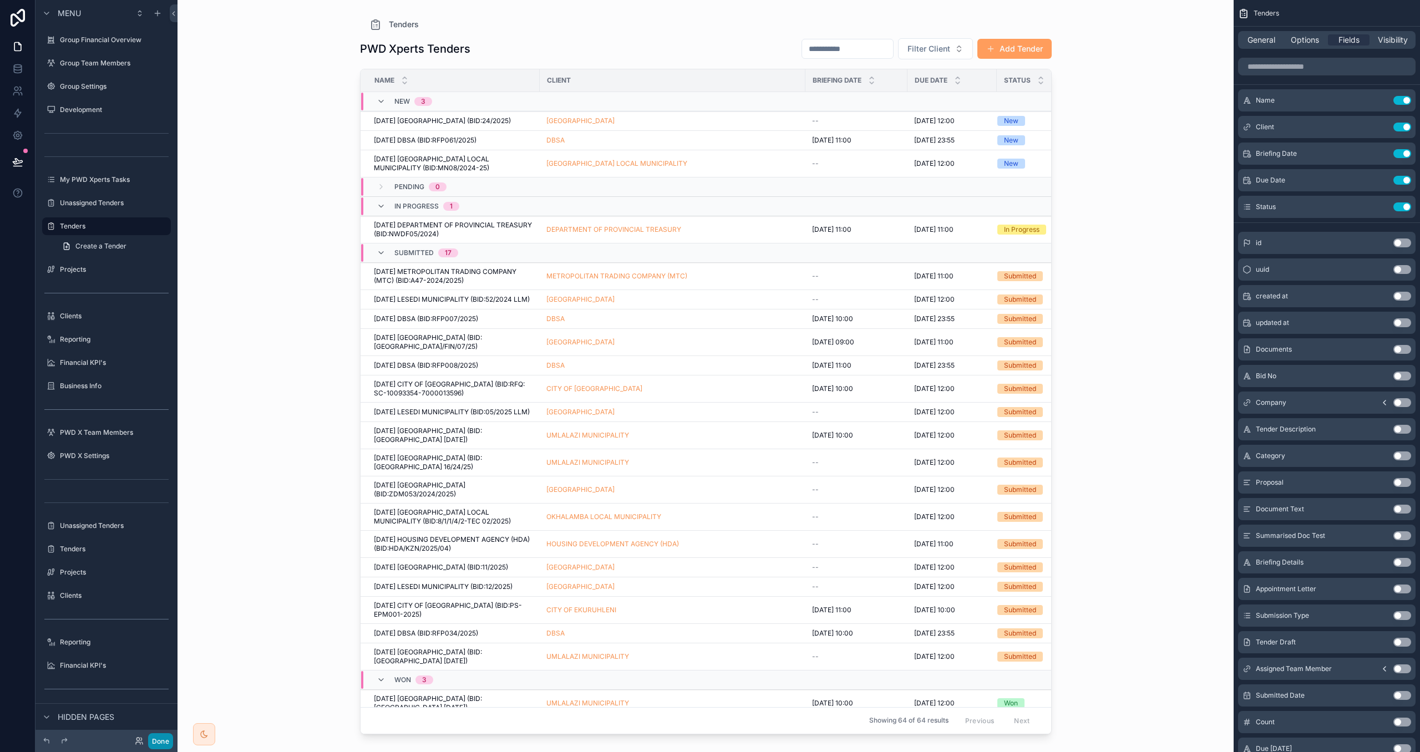
click at [160, 738] on button "Done" at bounding box center [160, 741] width 25 height 16
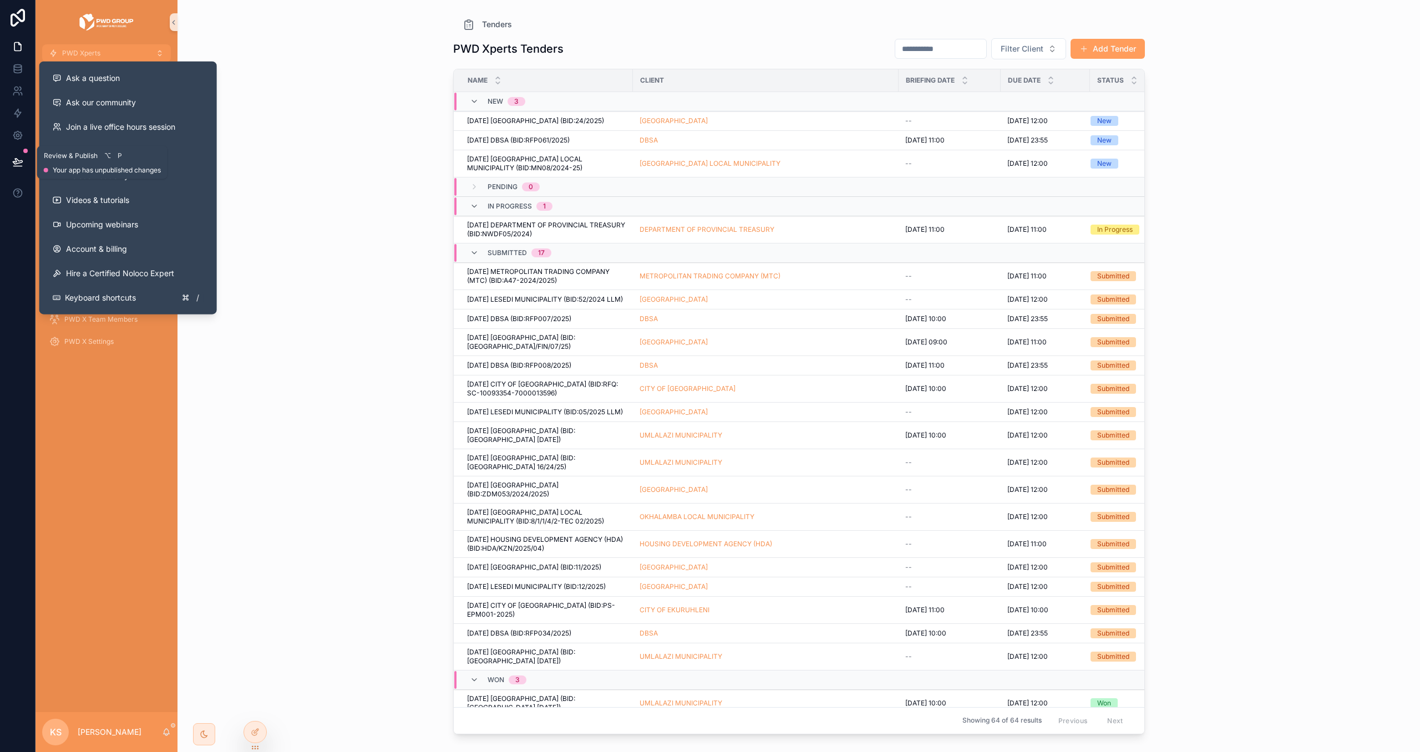
click at [18, 155] on button at bounding box center [18, 161] width 24 height 31
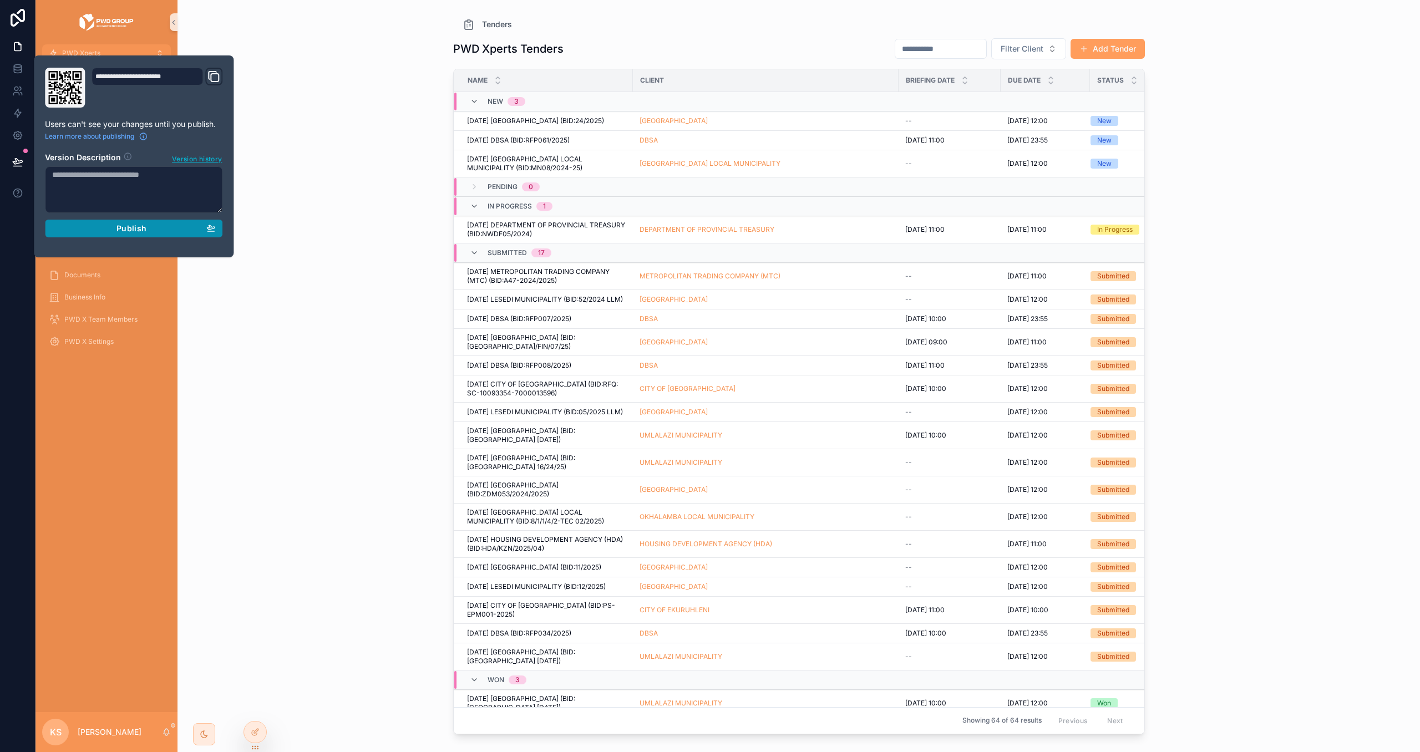
click at [121, 231] on span "Publish" at bounding box center [131, 229] width 30 height 10
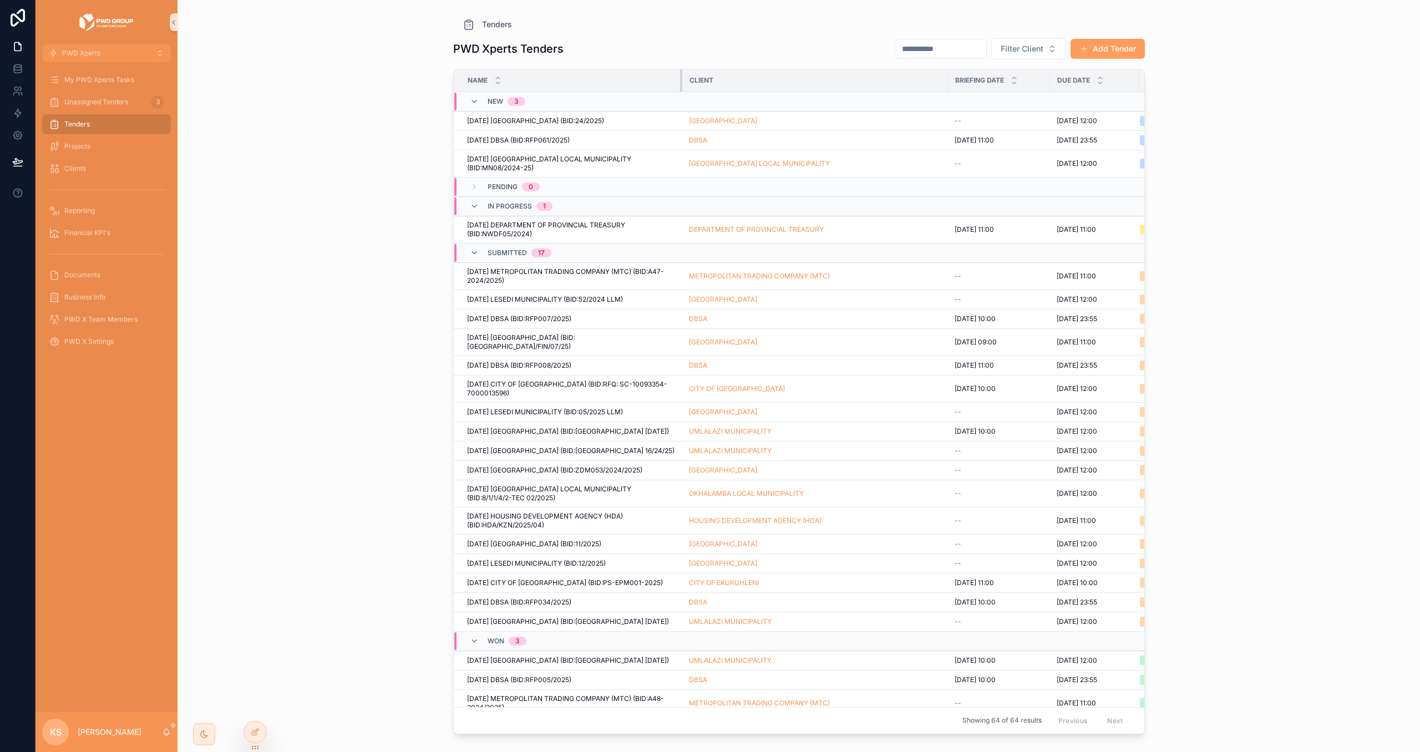
drag, startPoint x: 631, startPoint y: 75, endPoint x: 681, endPoint y: 74, distance: 49.4
click at [681, 74] on div "scrollable content" at bounding box center [682, 80] width 4 height 22
